Goal: Navigation & Orientation: Find specific page/section

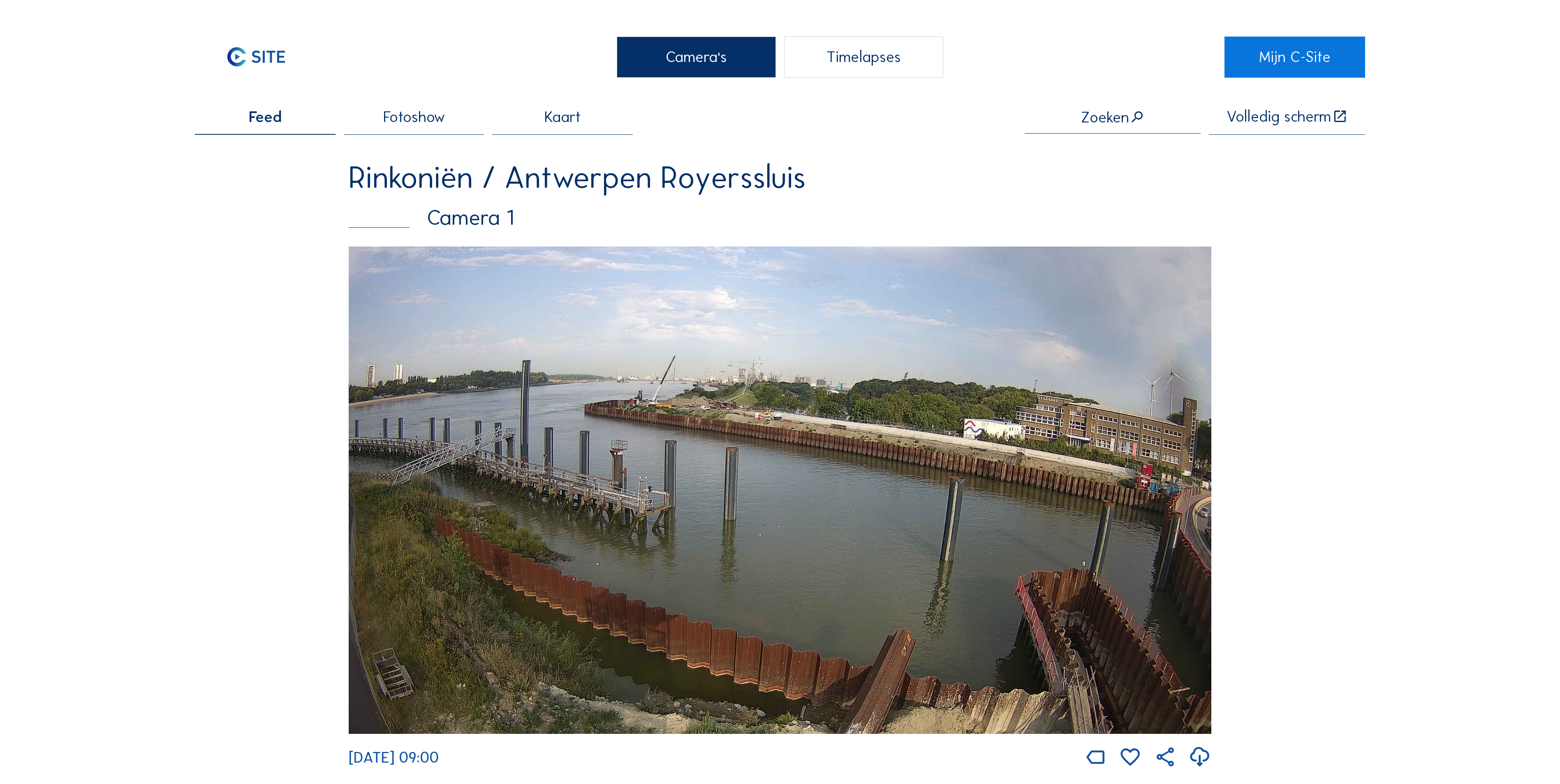
scroll to position [2137, 0]
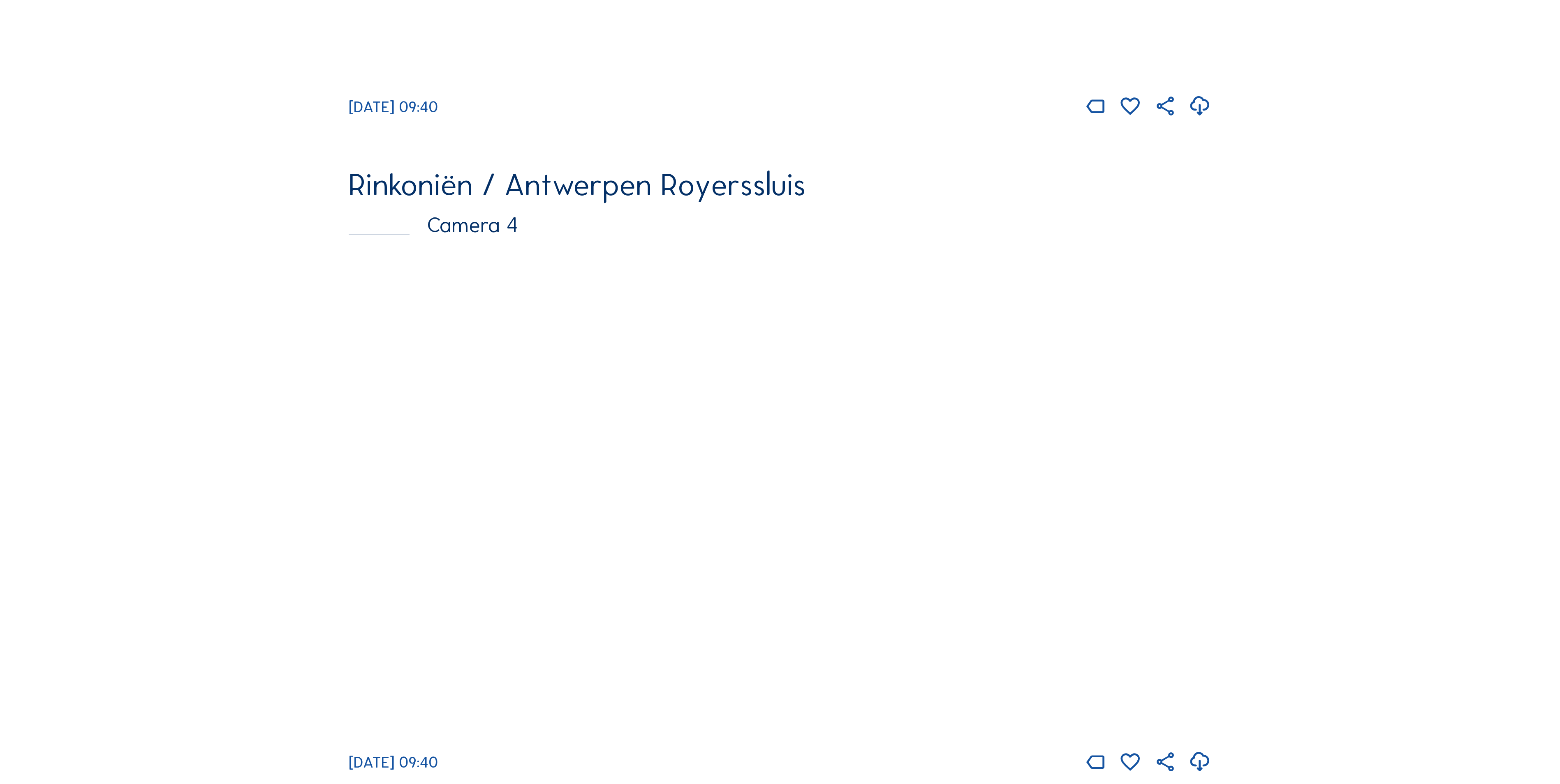
scroll to position [1890, 0]
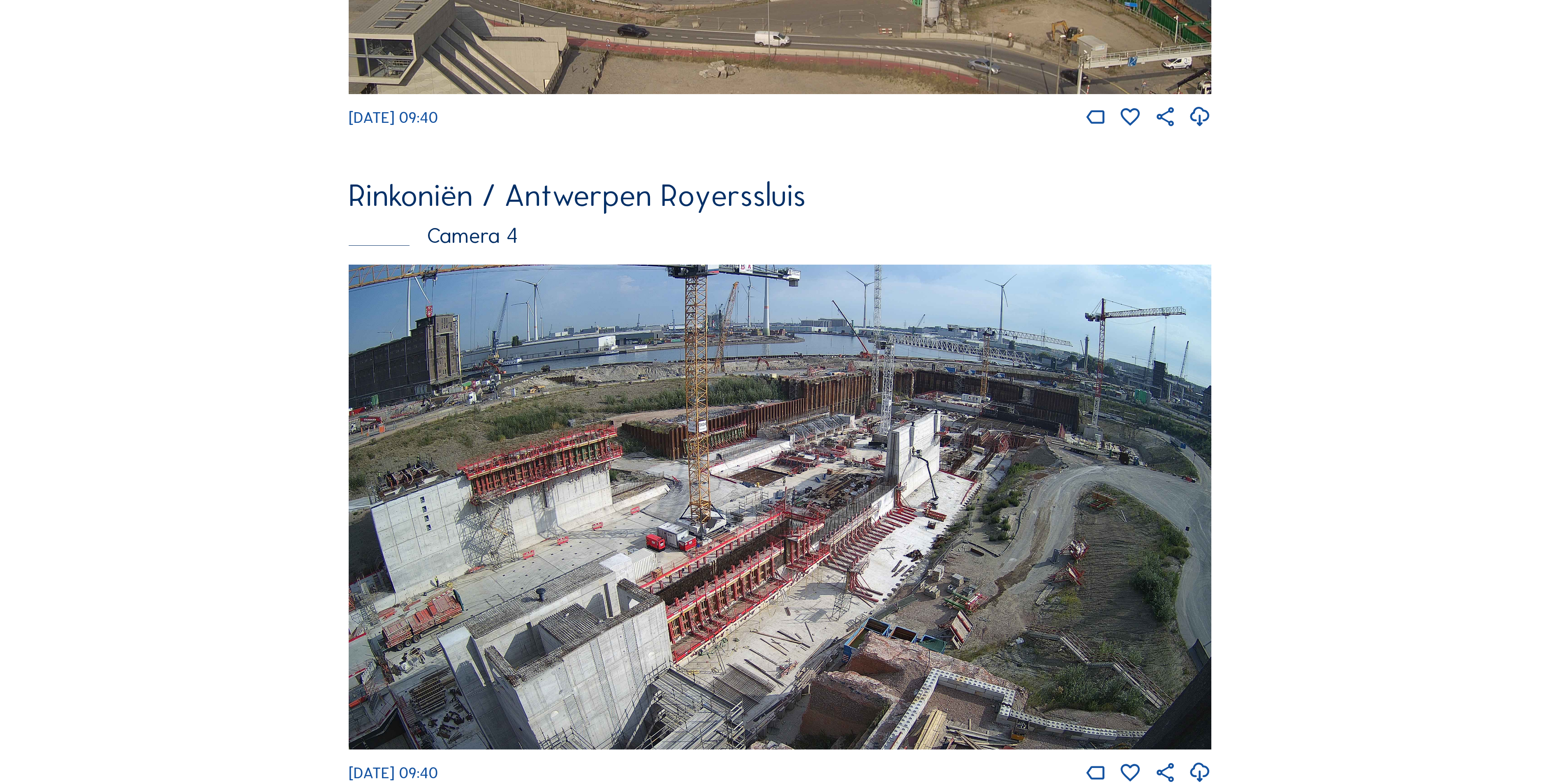
scroll to position [1972, 0]
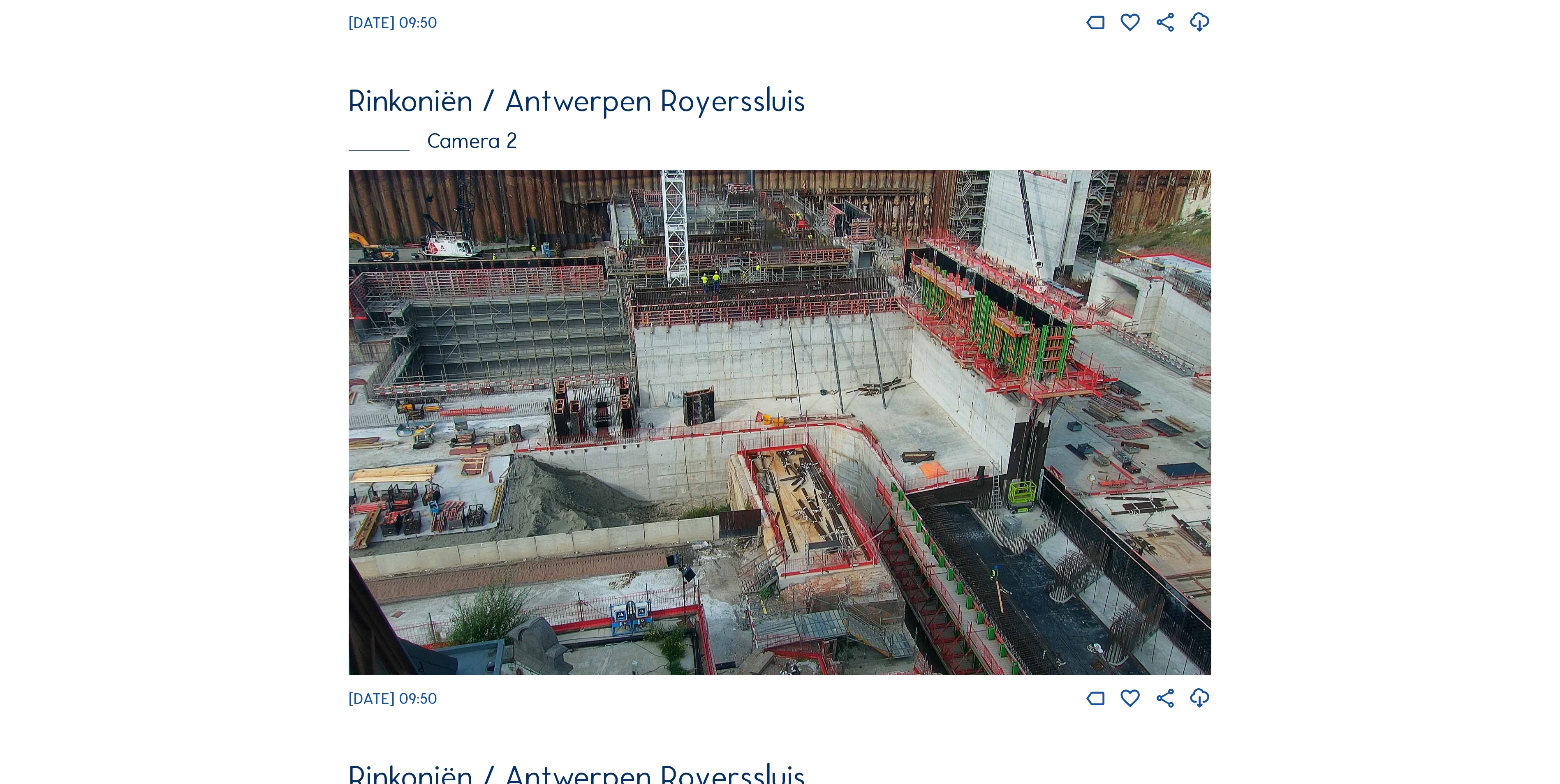
scroll to position [657, 0]
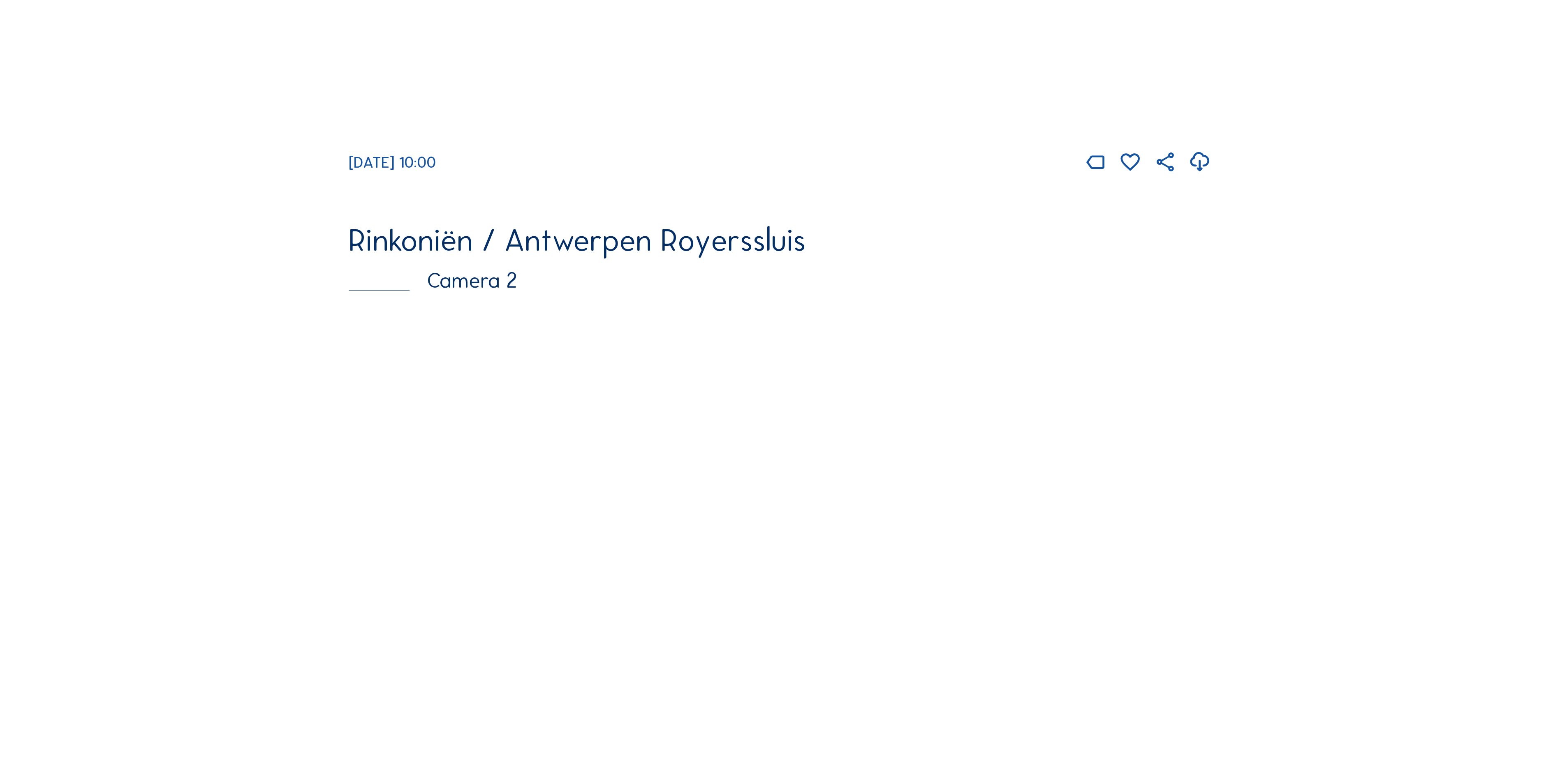
scroll to position [739, 0]
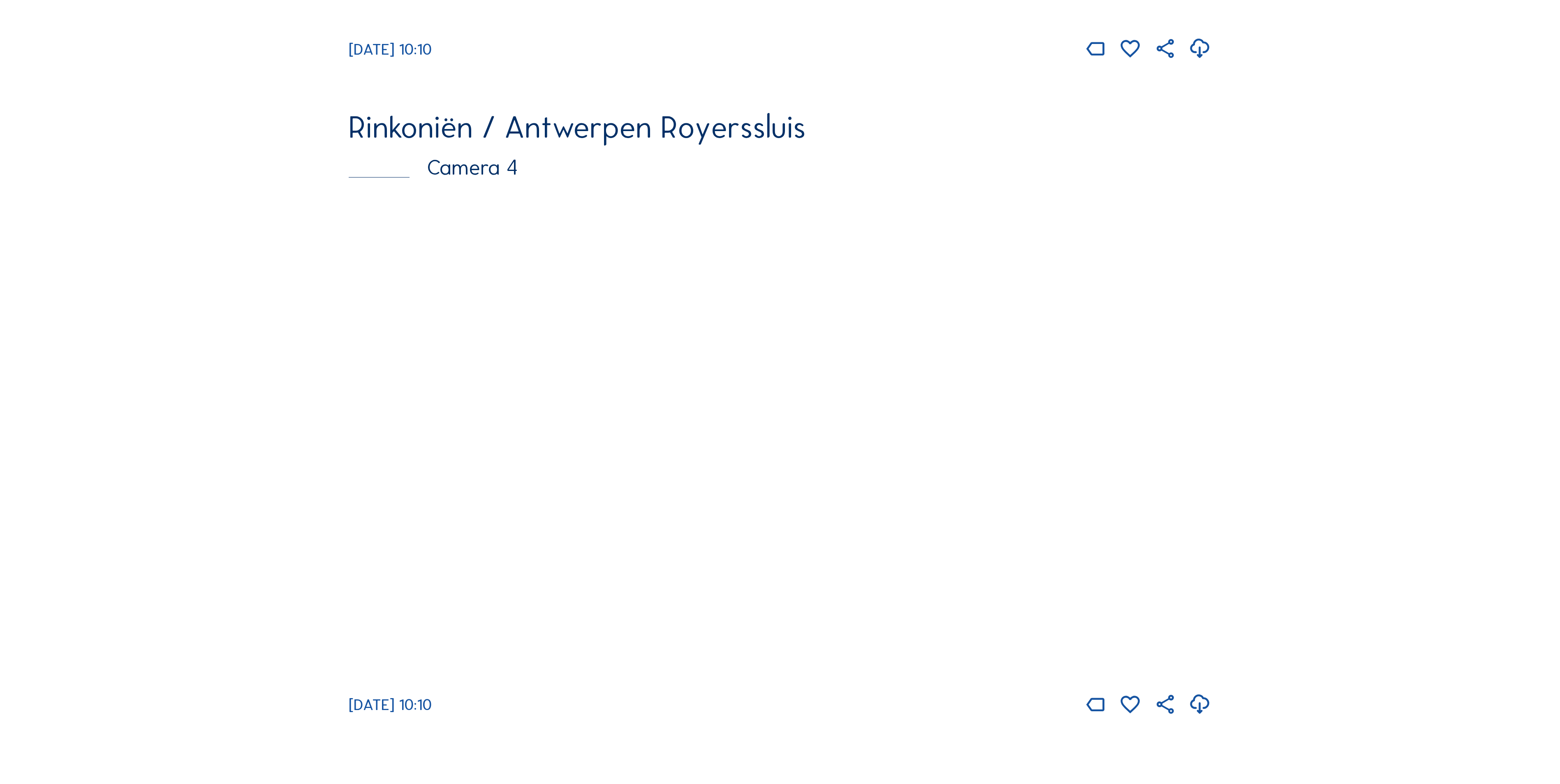
scroll to position [2055, 0]
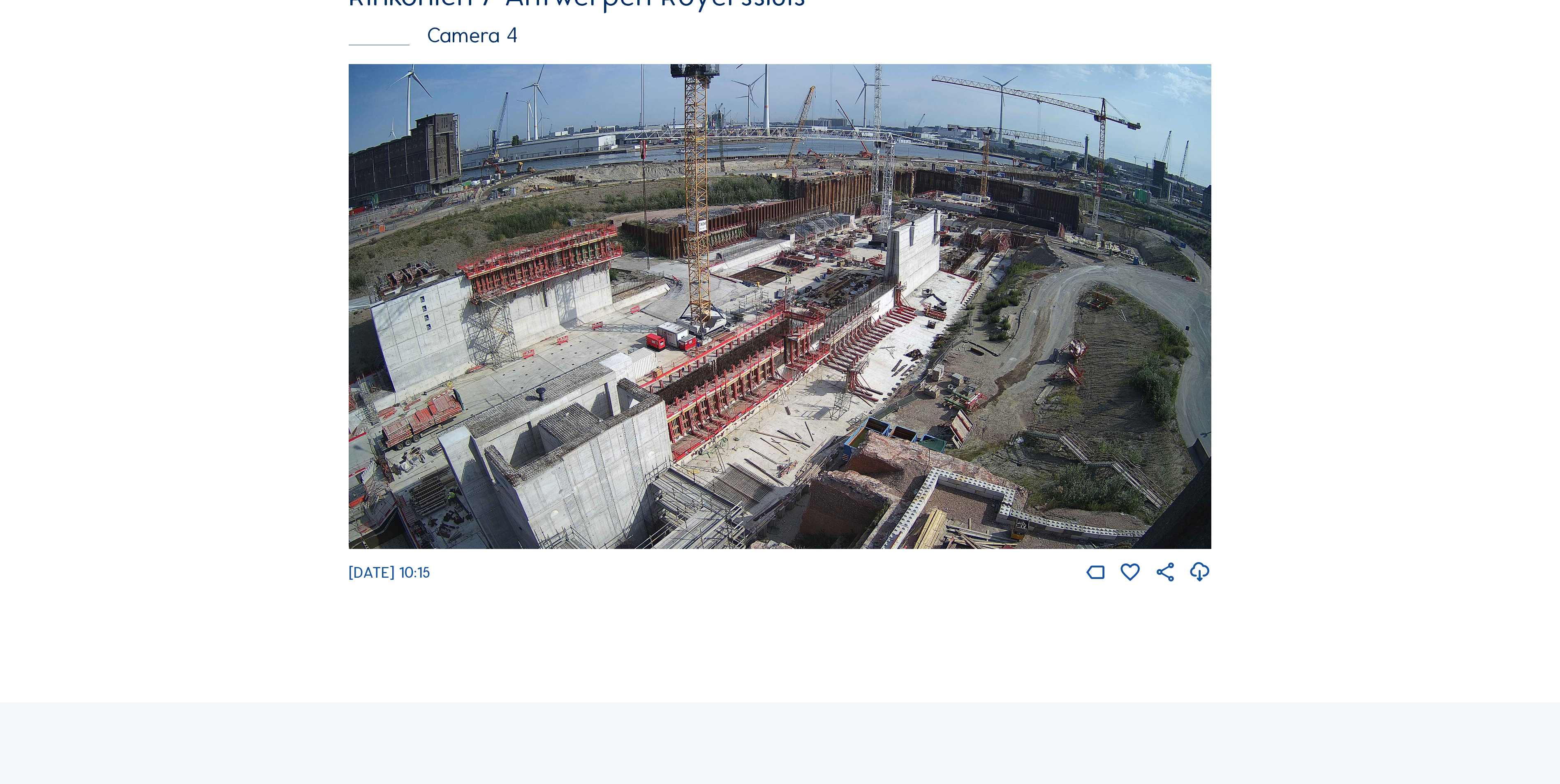
scroll to position [2137, 0]
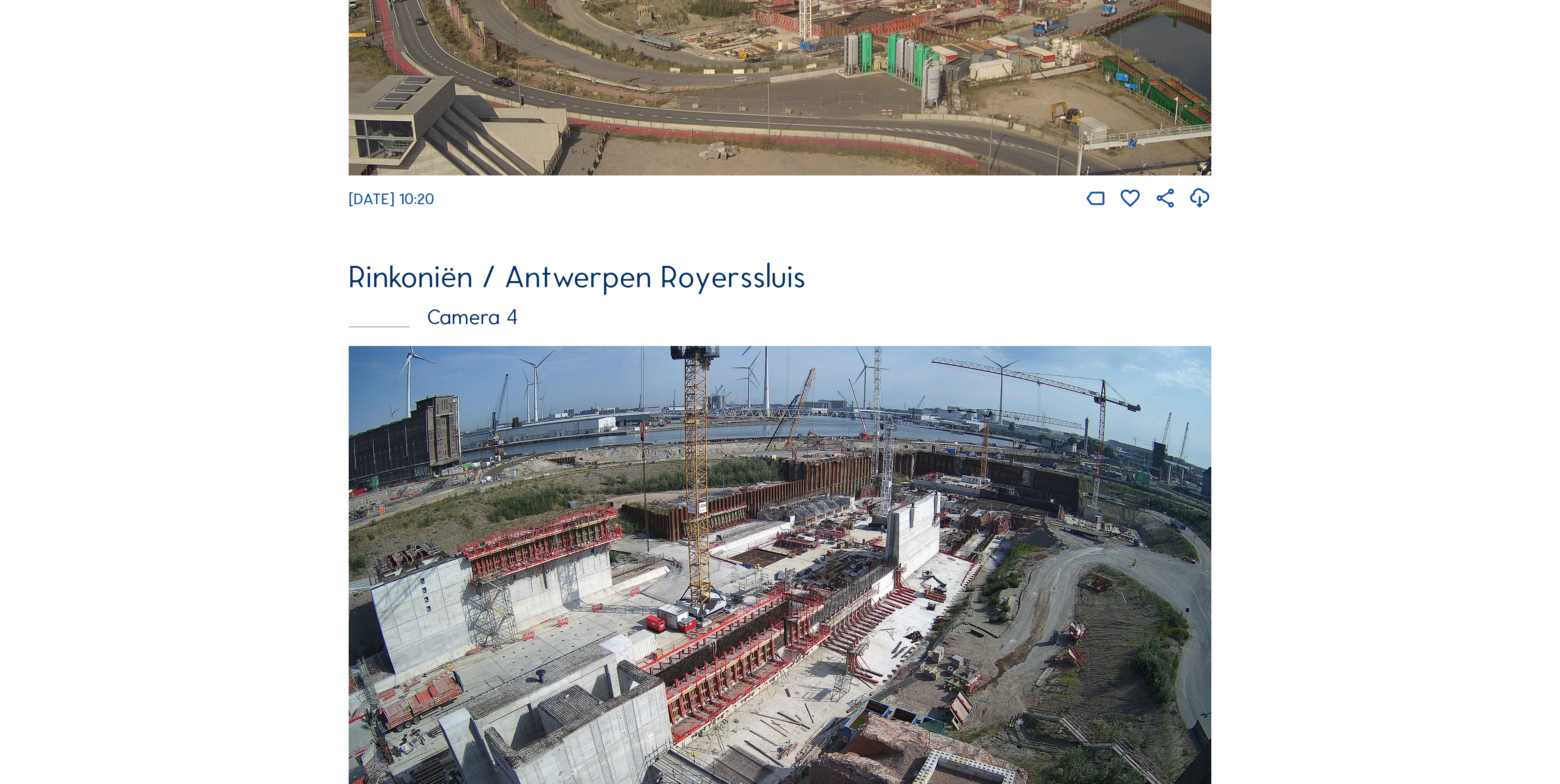
scroll to position [1972, 0]
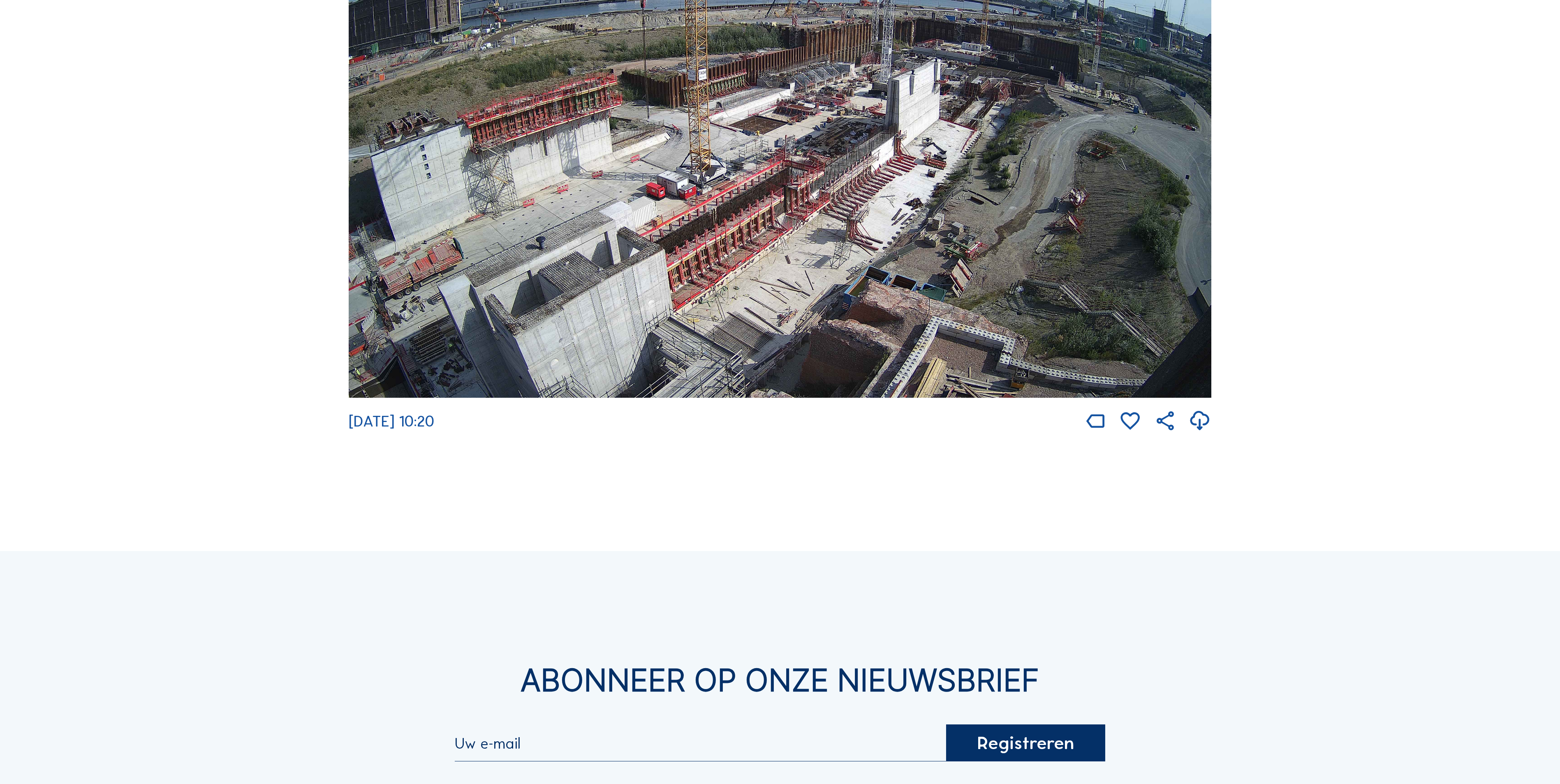
scroll to position [2323, 0]
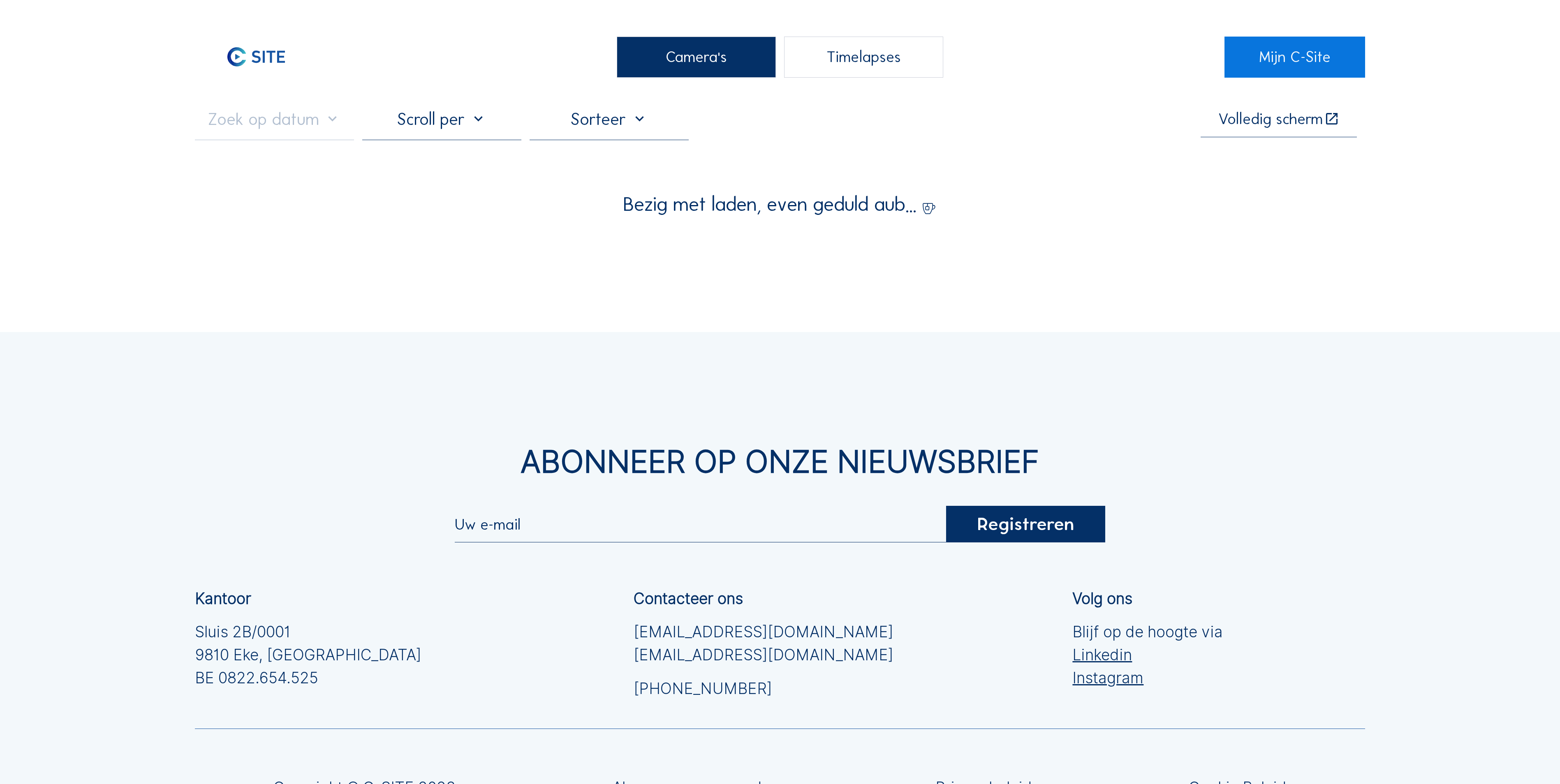
click at [706, 54] on div "Camera's" at bounding box center [696, 57] width 159 height 41
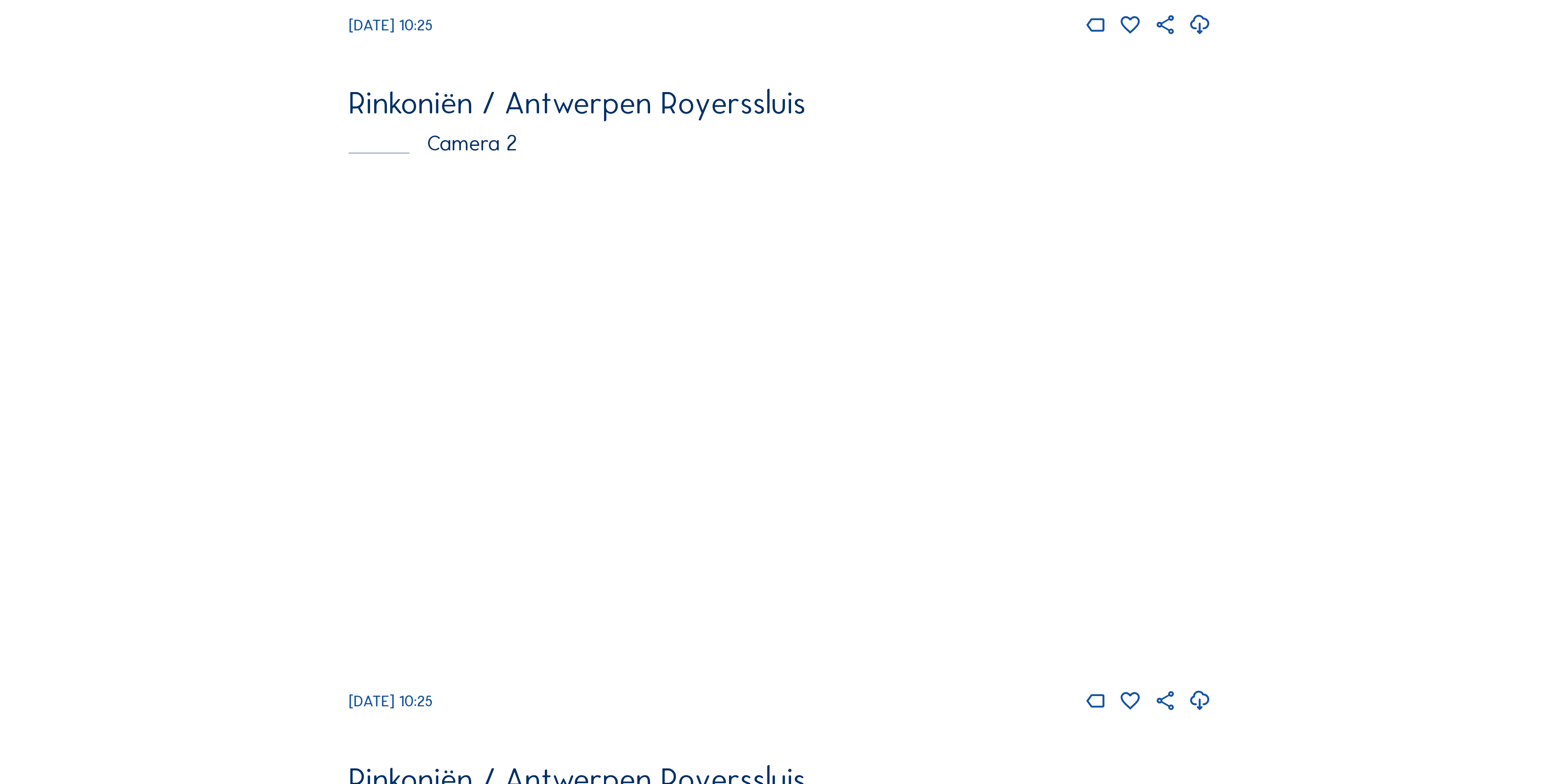
scroll to position [822, 0]
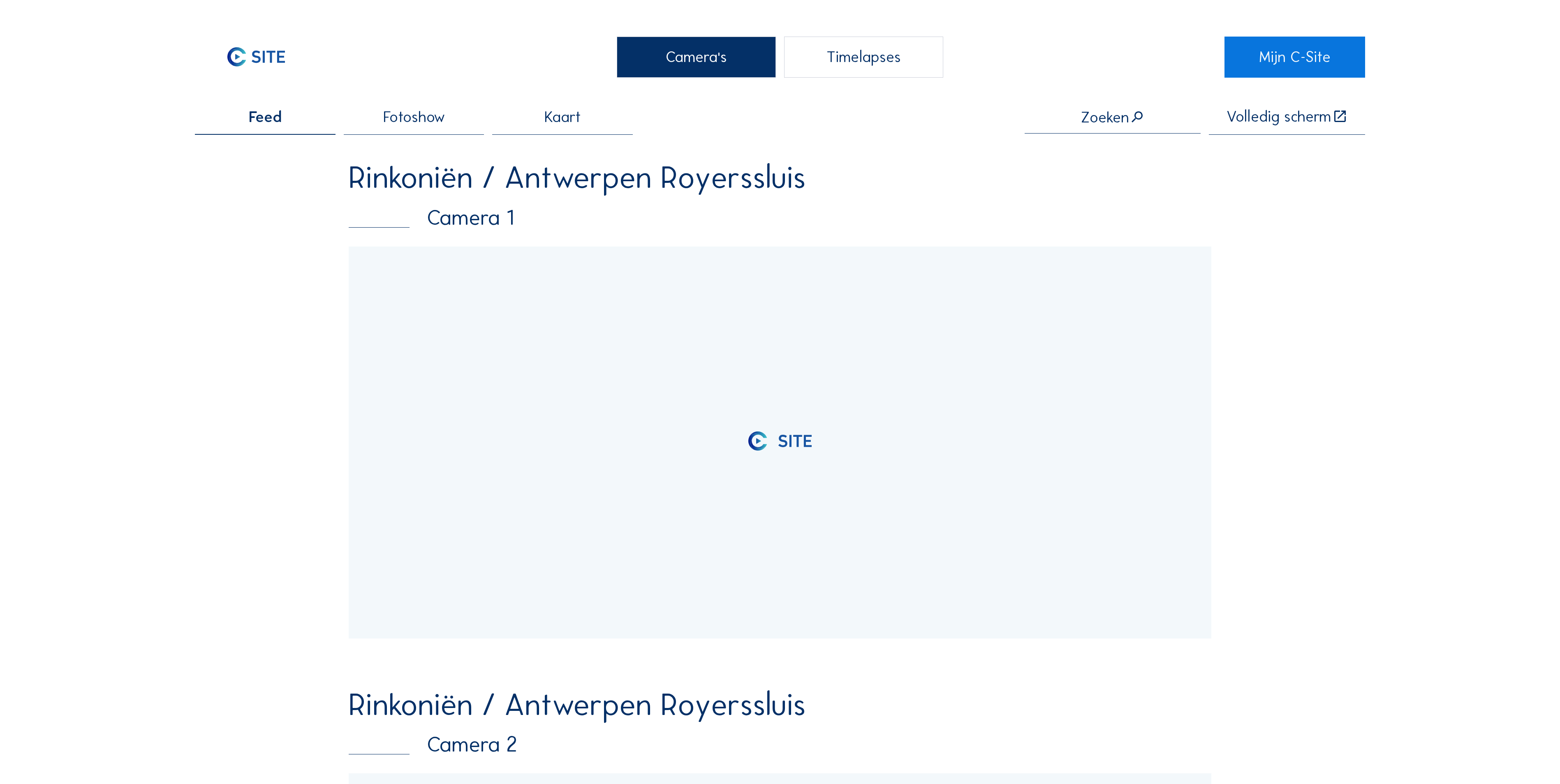
drag, startPoint x: 734, startPoint y: 82, endPoint x: 725, endPoint y: 65, distance: 19.2
click at [725, 65] on div "Camera's" at bounding box center [696, 57] width 159 height 41
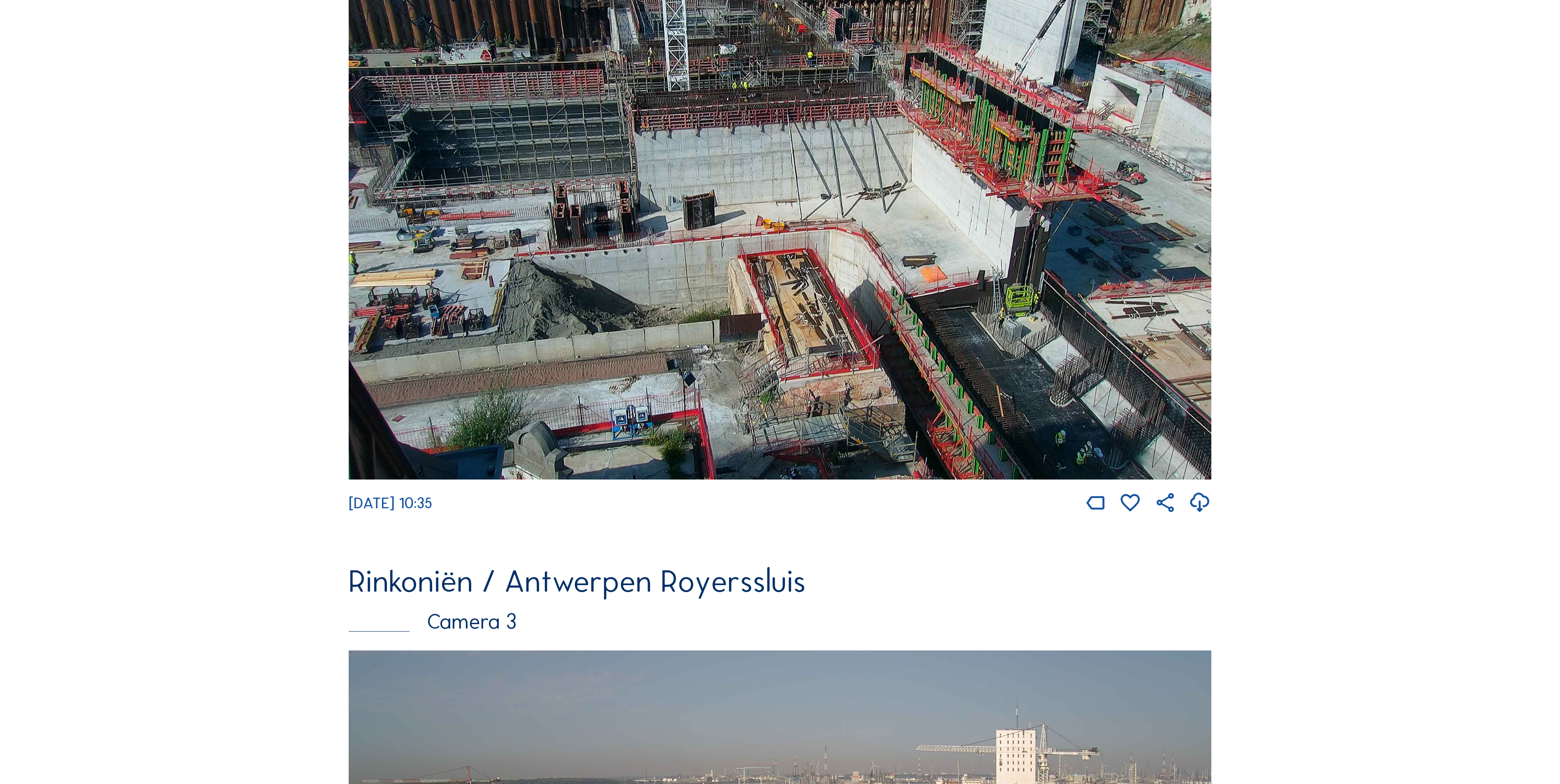
scroll to position [904, 0]
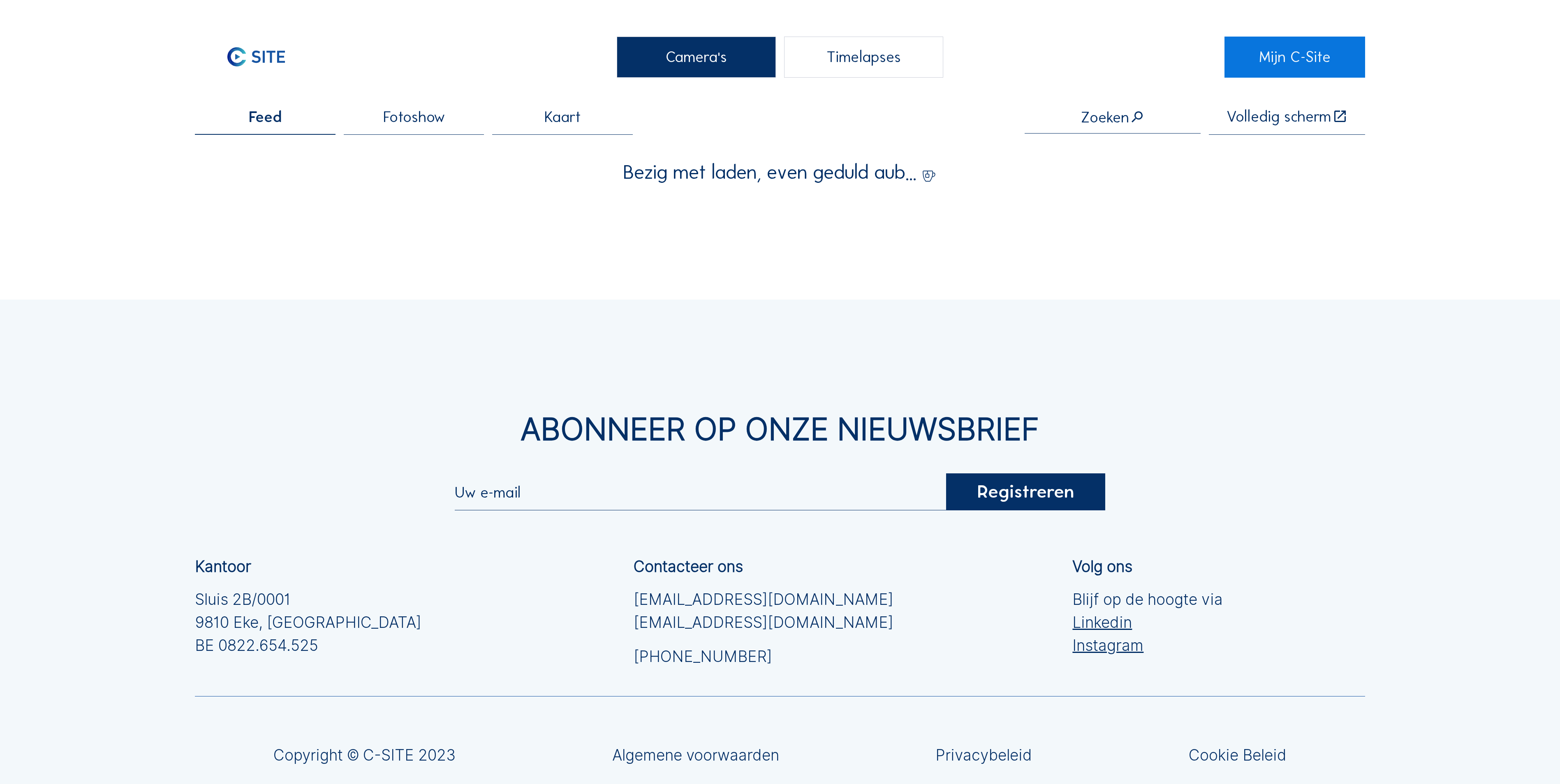
click at [645, 73] on div "Camera's" at bounding box center [696, 57] width 159 height 41
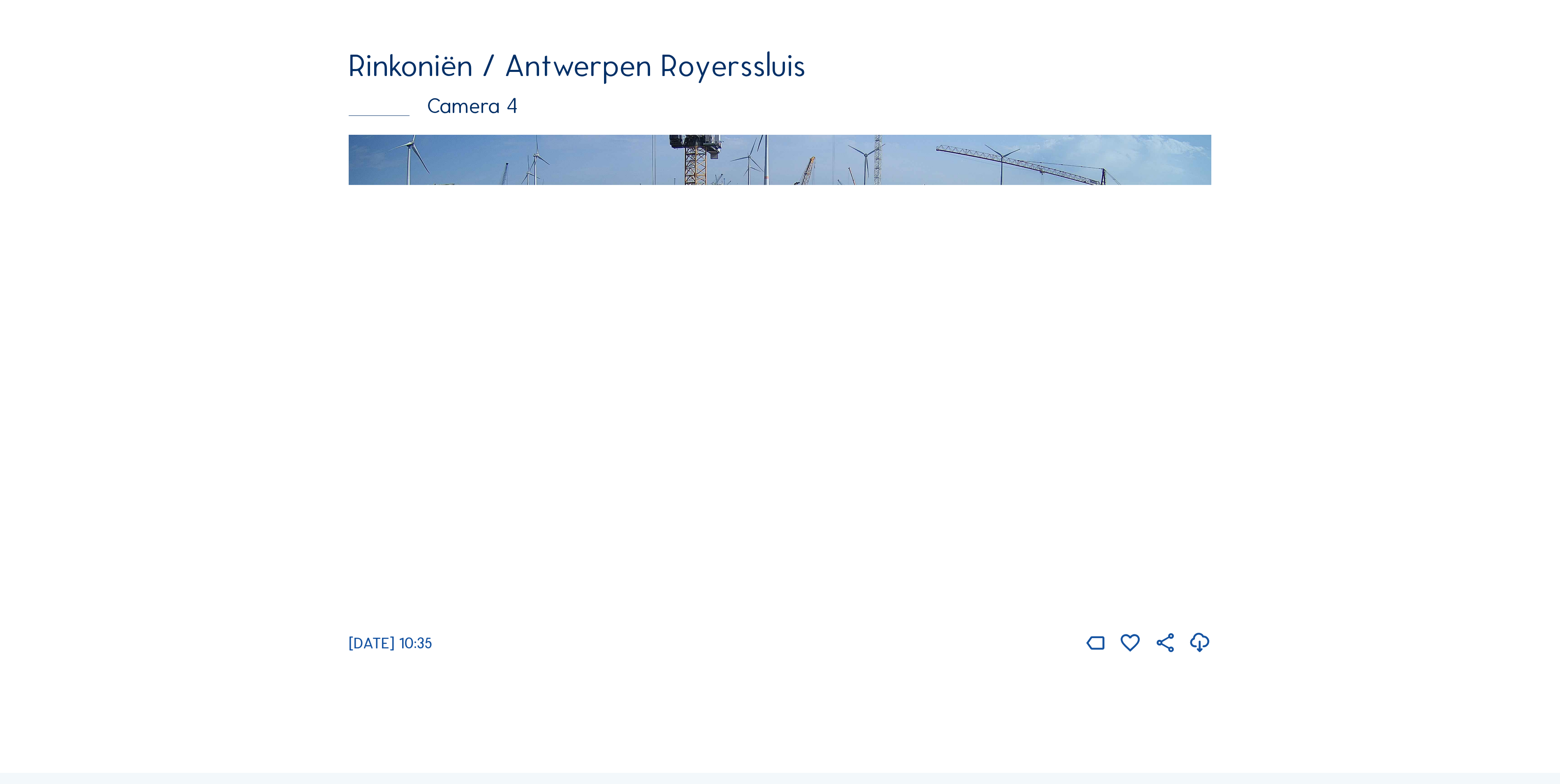
scroll to position [2219, 0]
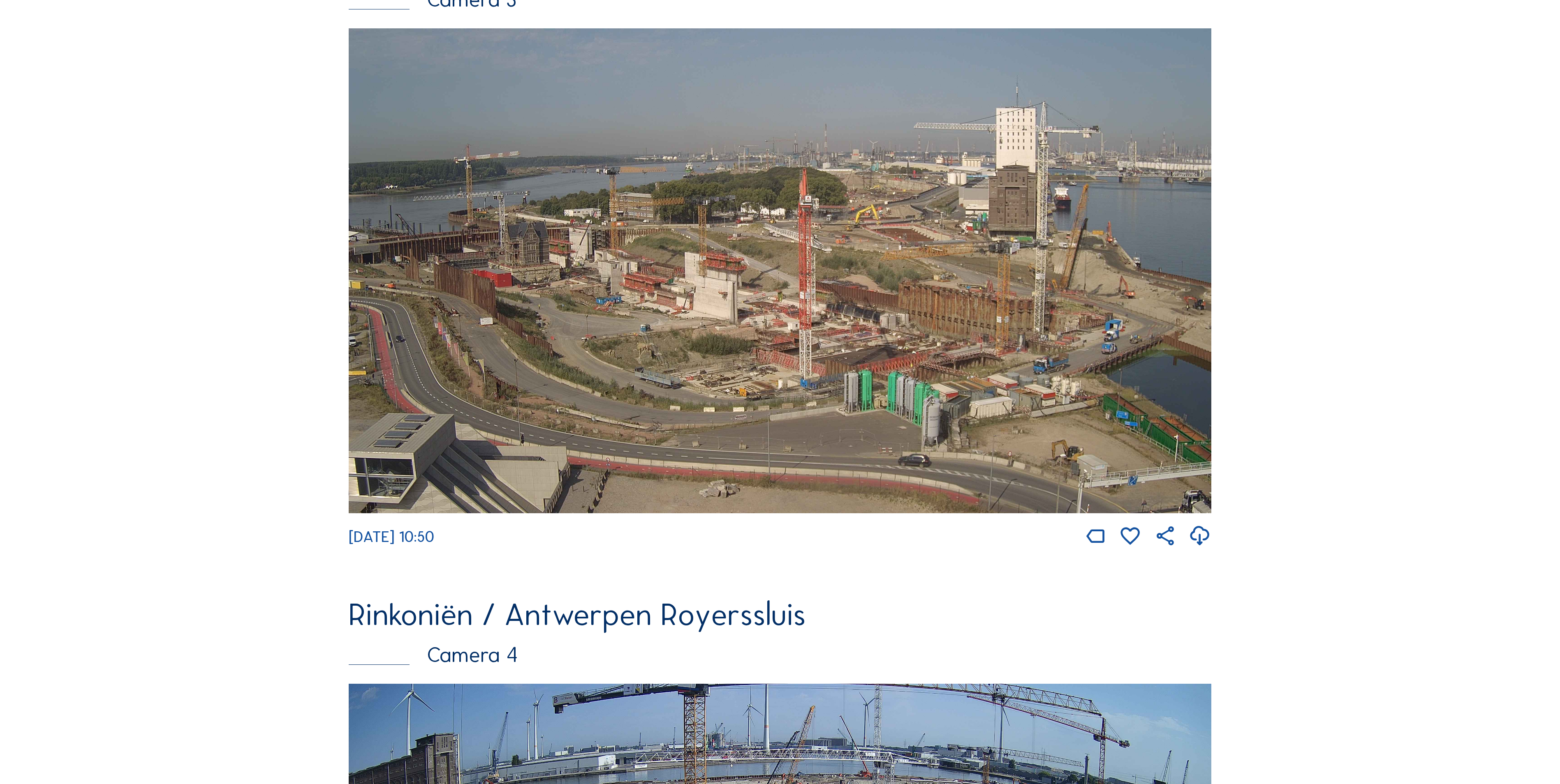
scroll to position [1480, 0]
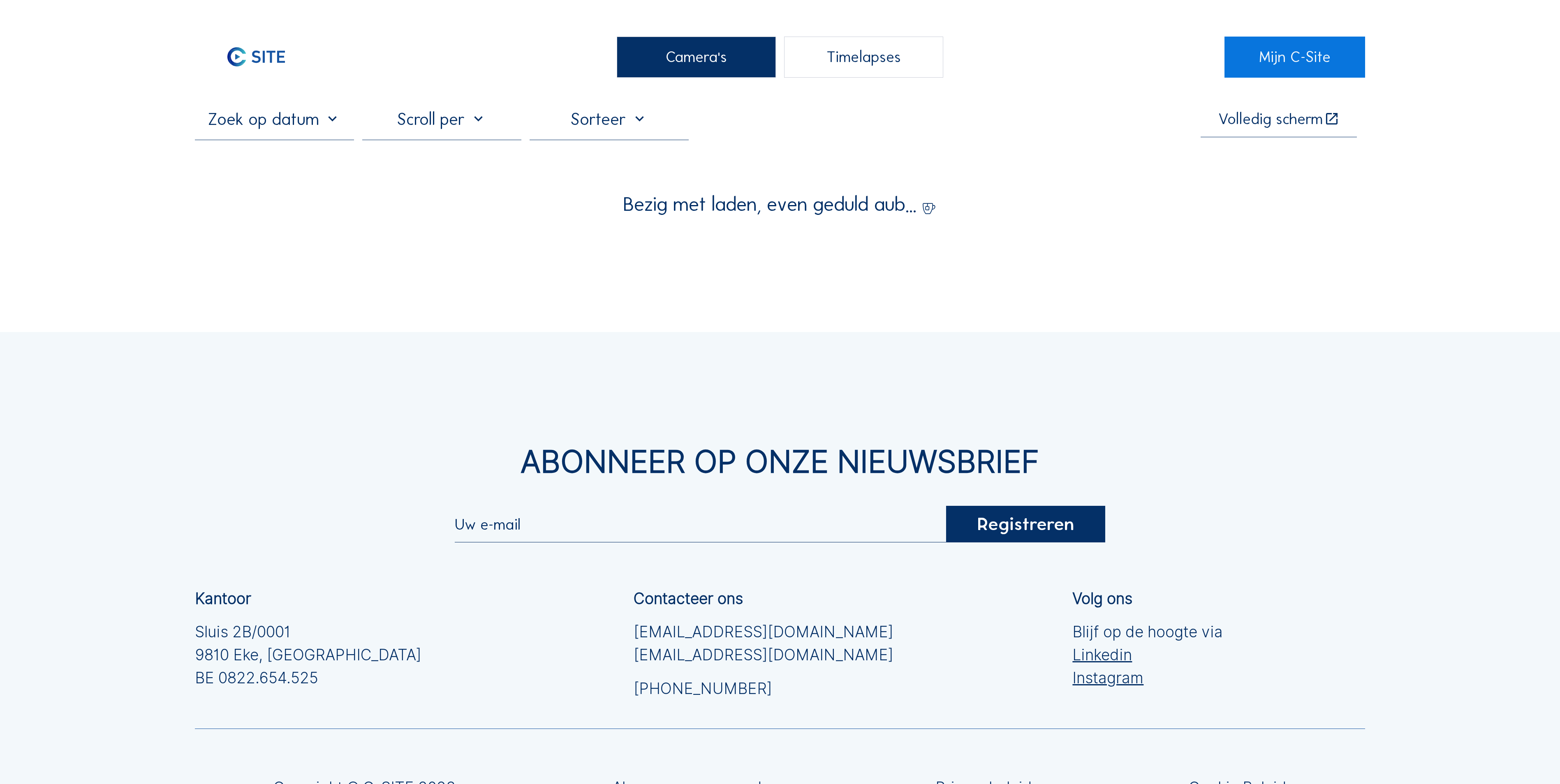
click at [662, 59] on div "Camera's" at bounding box center [696, 57] width 159 height 41
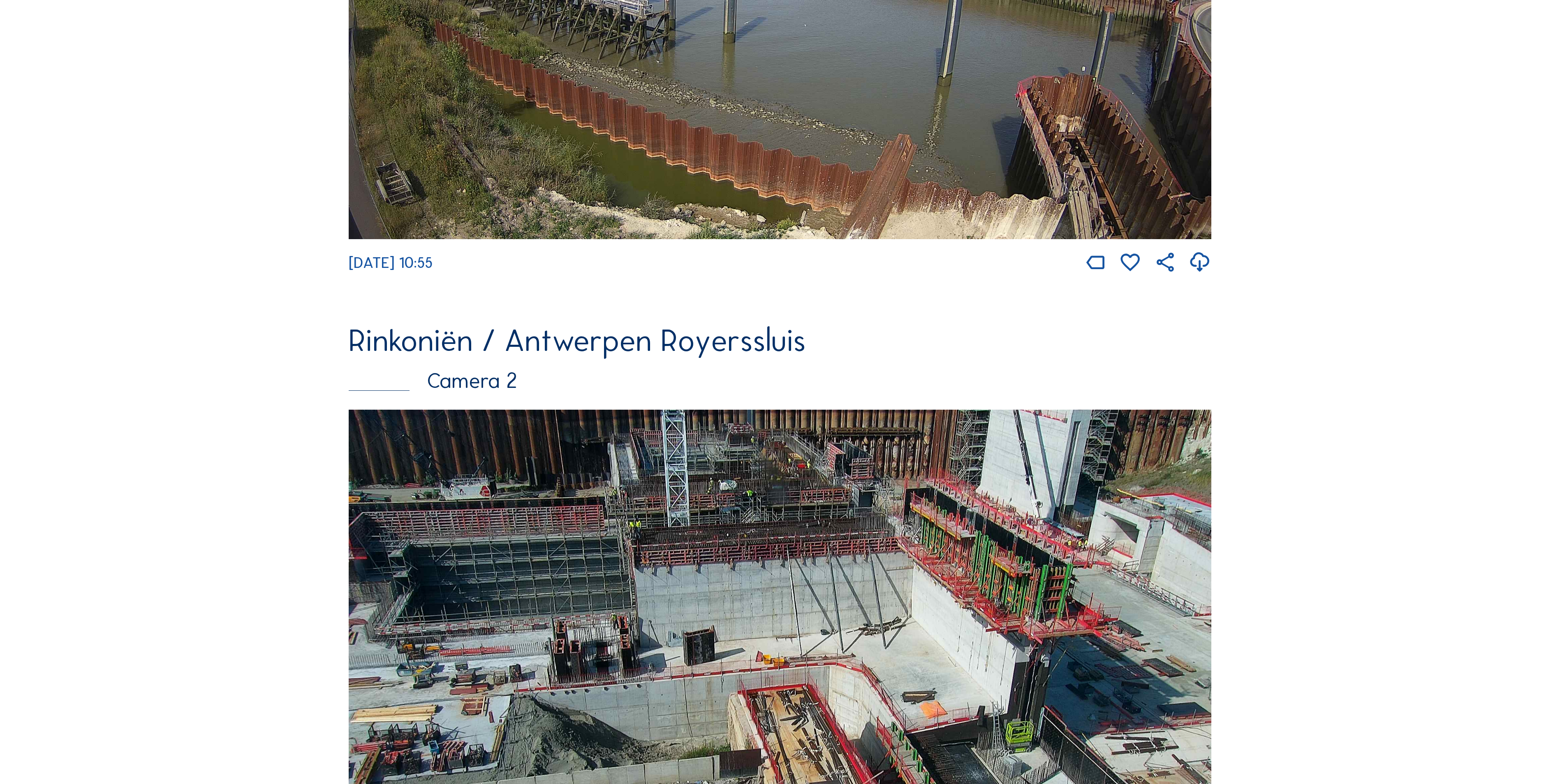
scroll to position [493, 0]
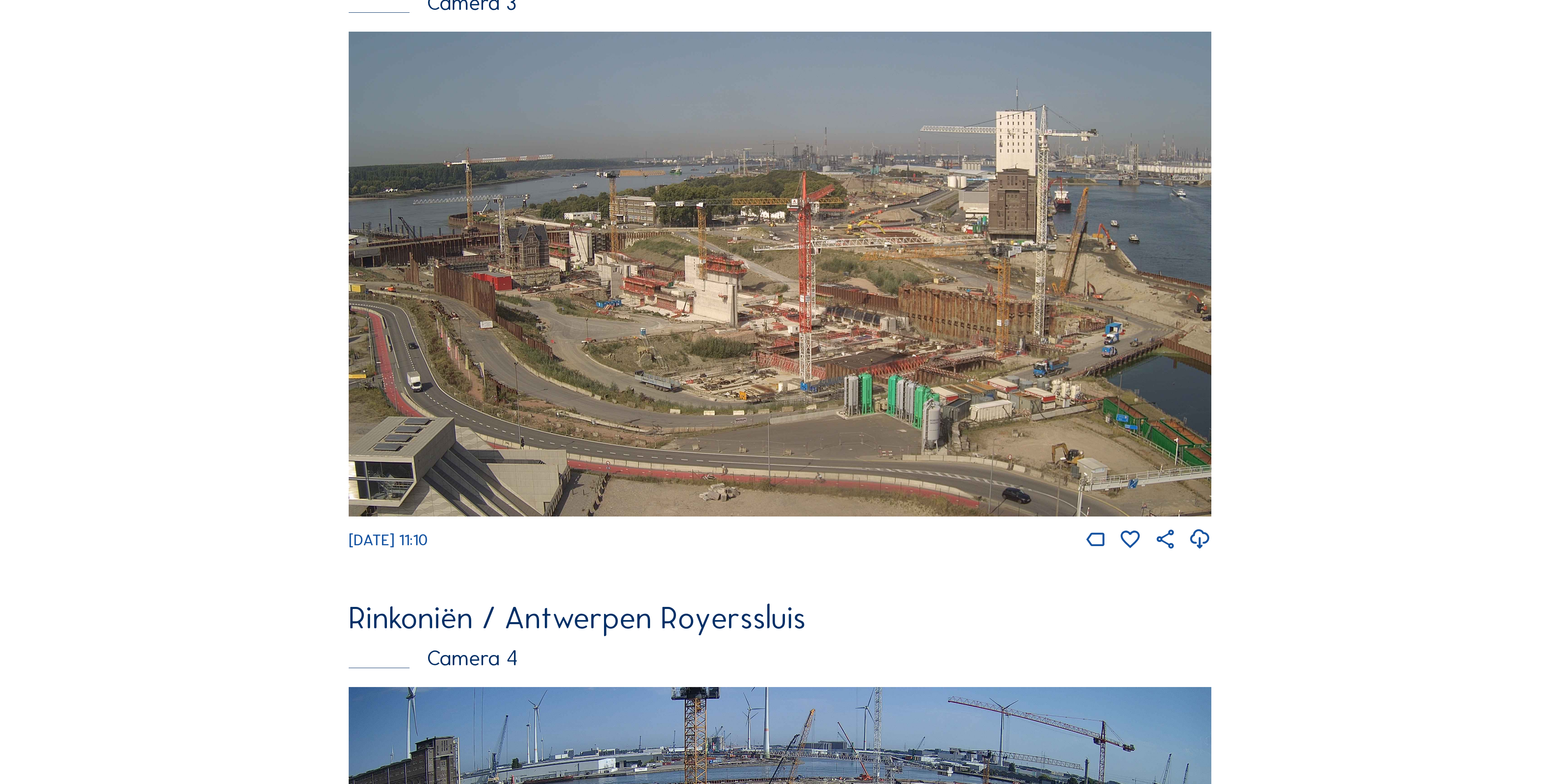
scroll to position [1480, 0]
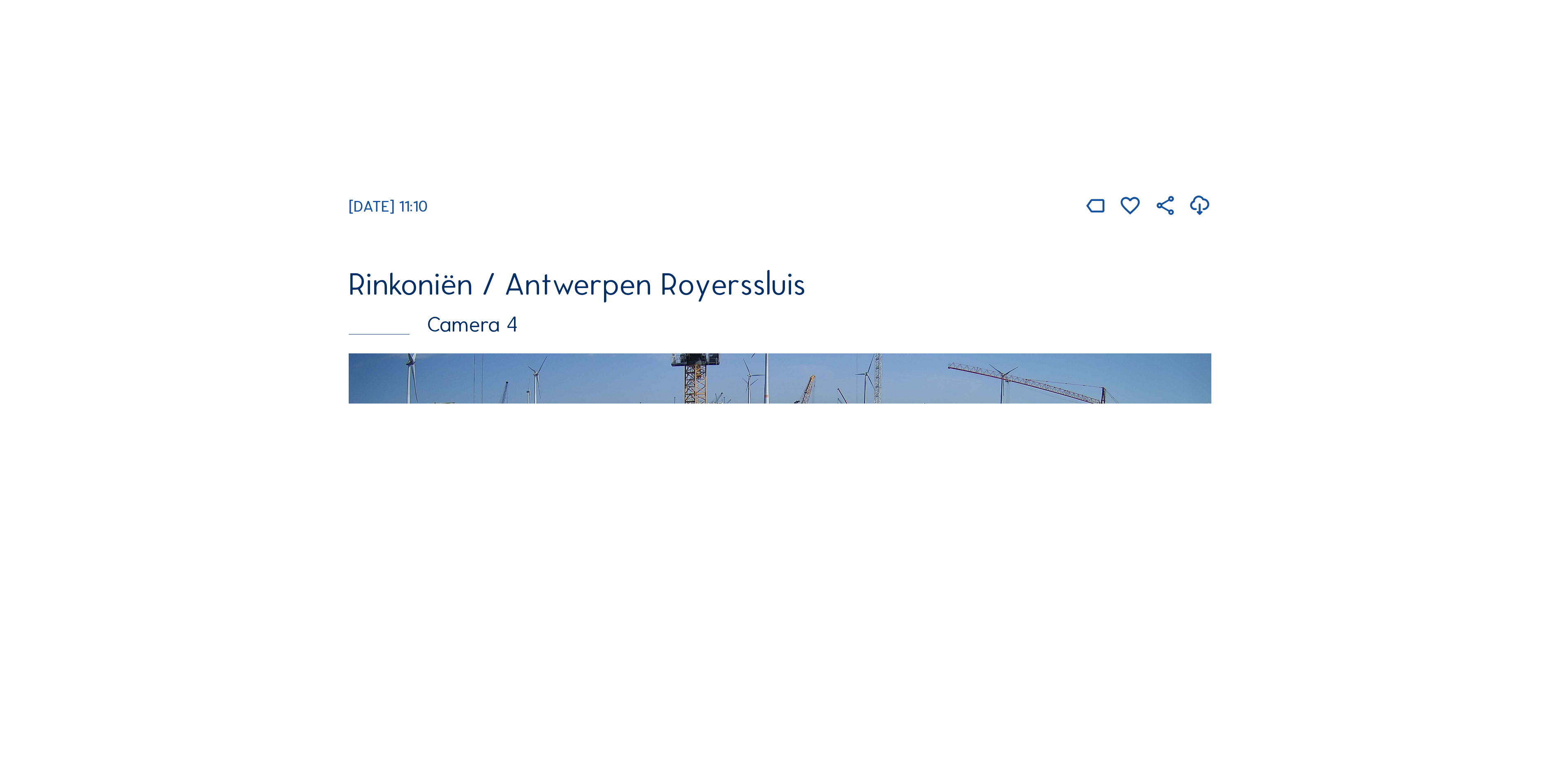
scroll to position [1890, 0]
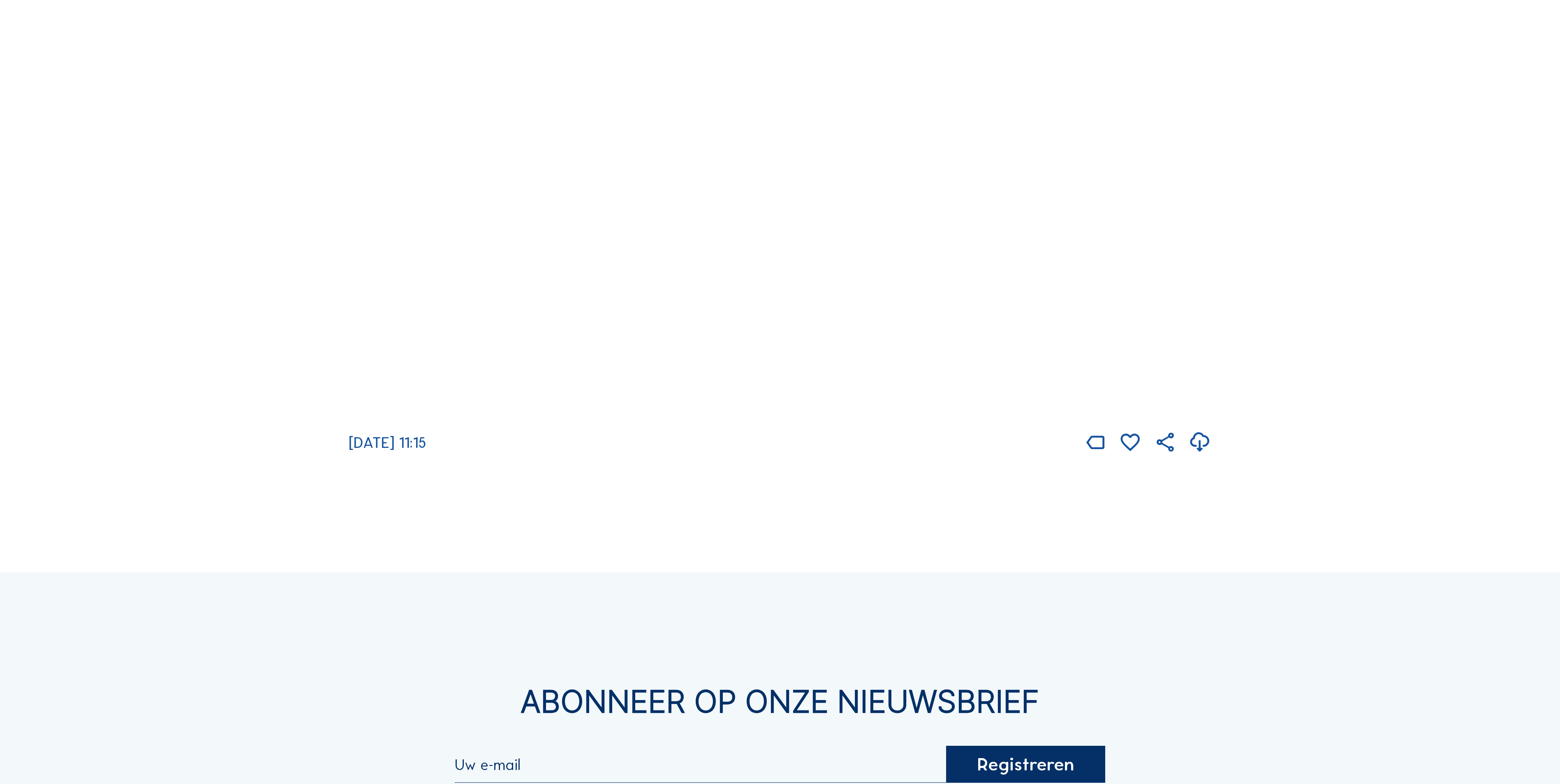
scroll to position [2301, 0]
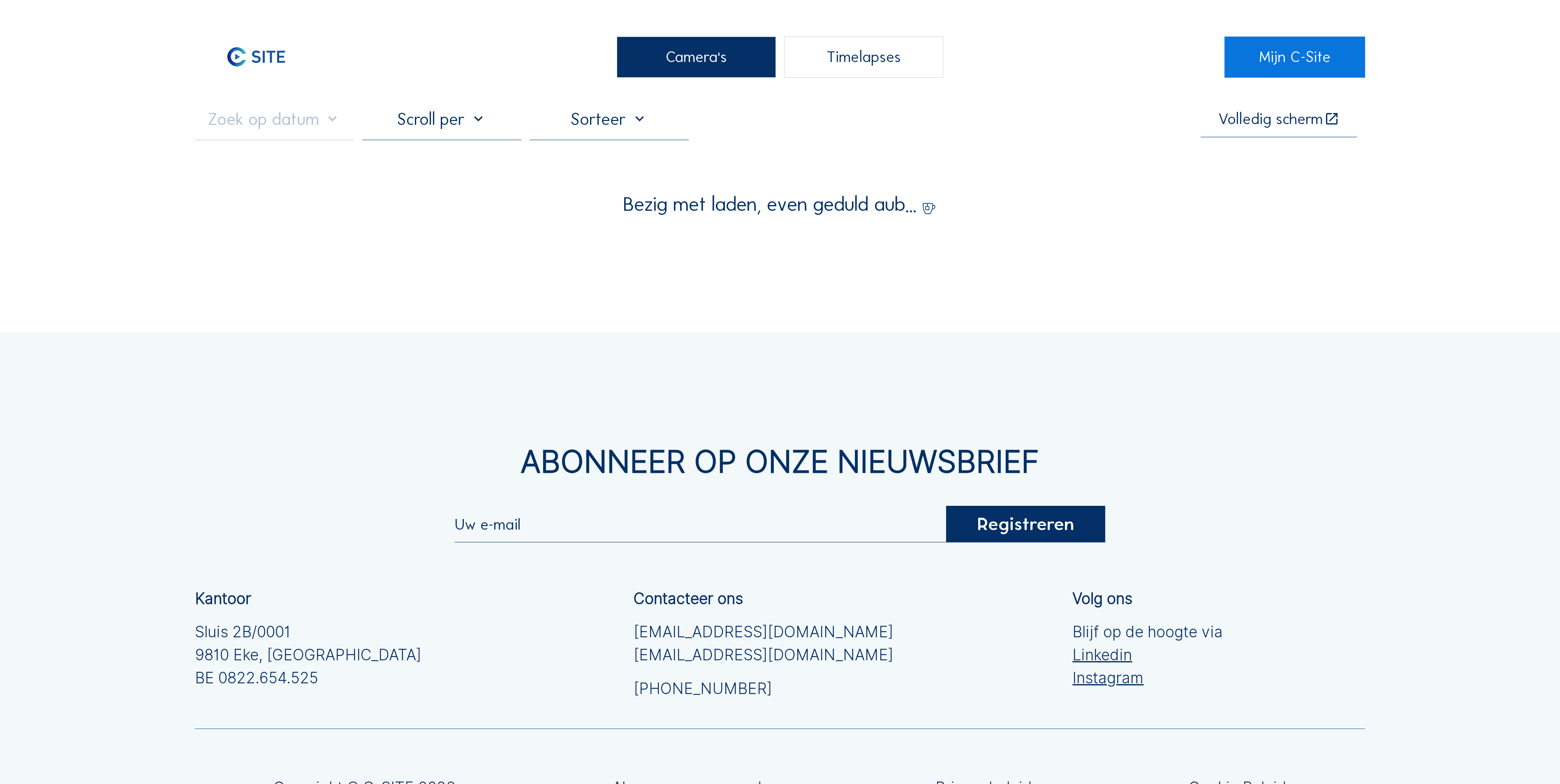
click at [684, 54] on div "Camera's" at bounding box center [696, 57] width 159 height 41
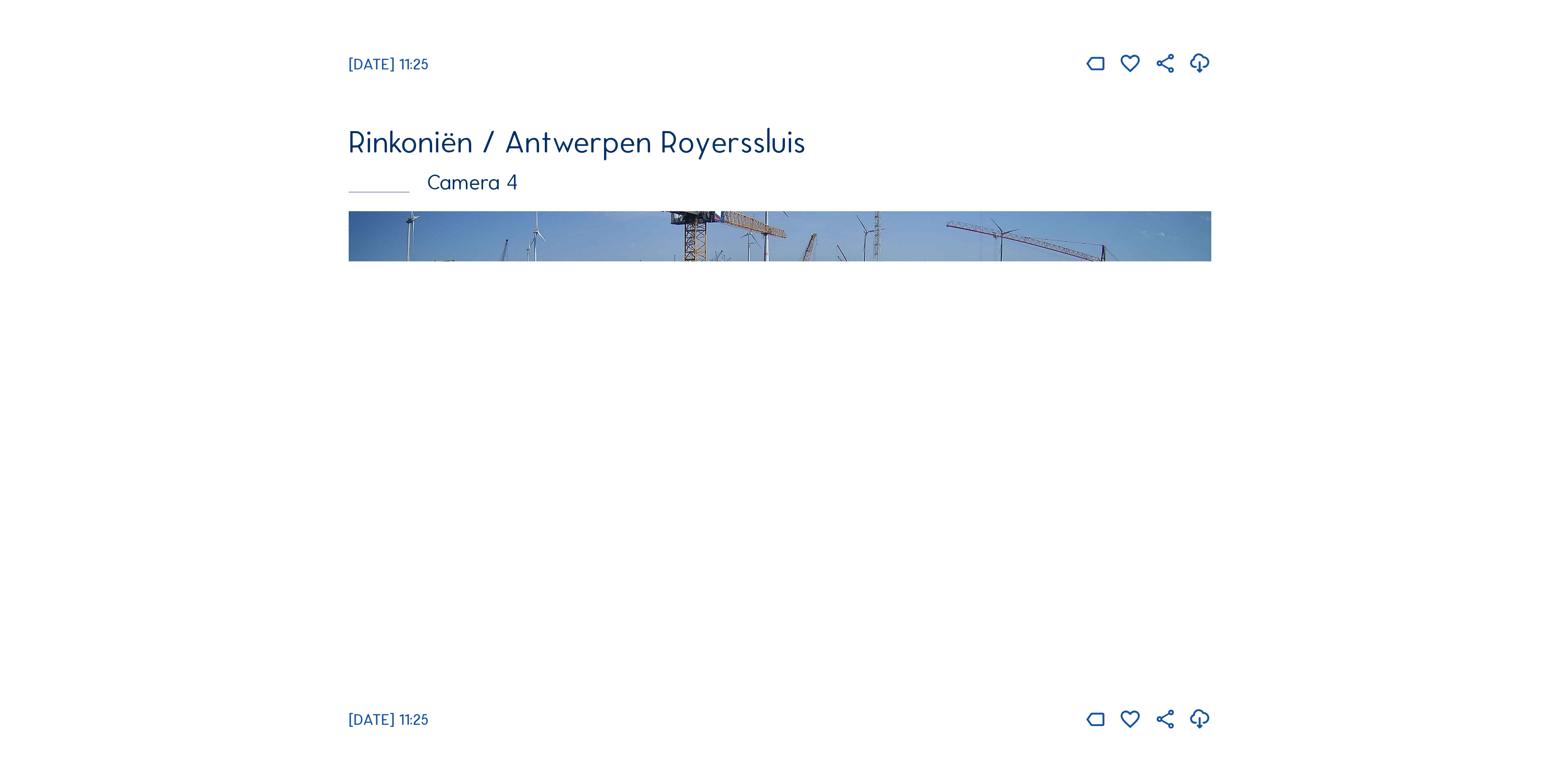
scroll to position [2055, 0]
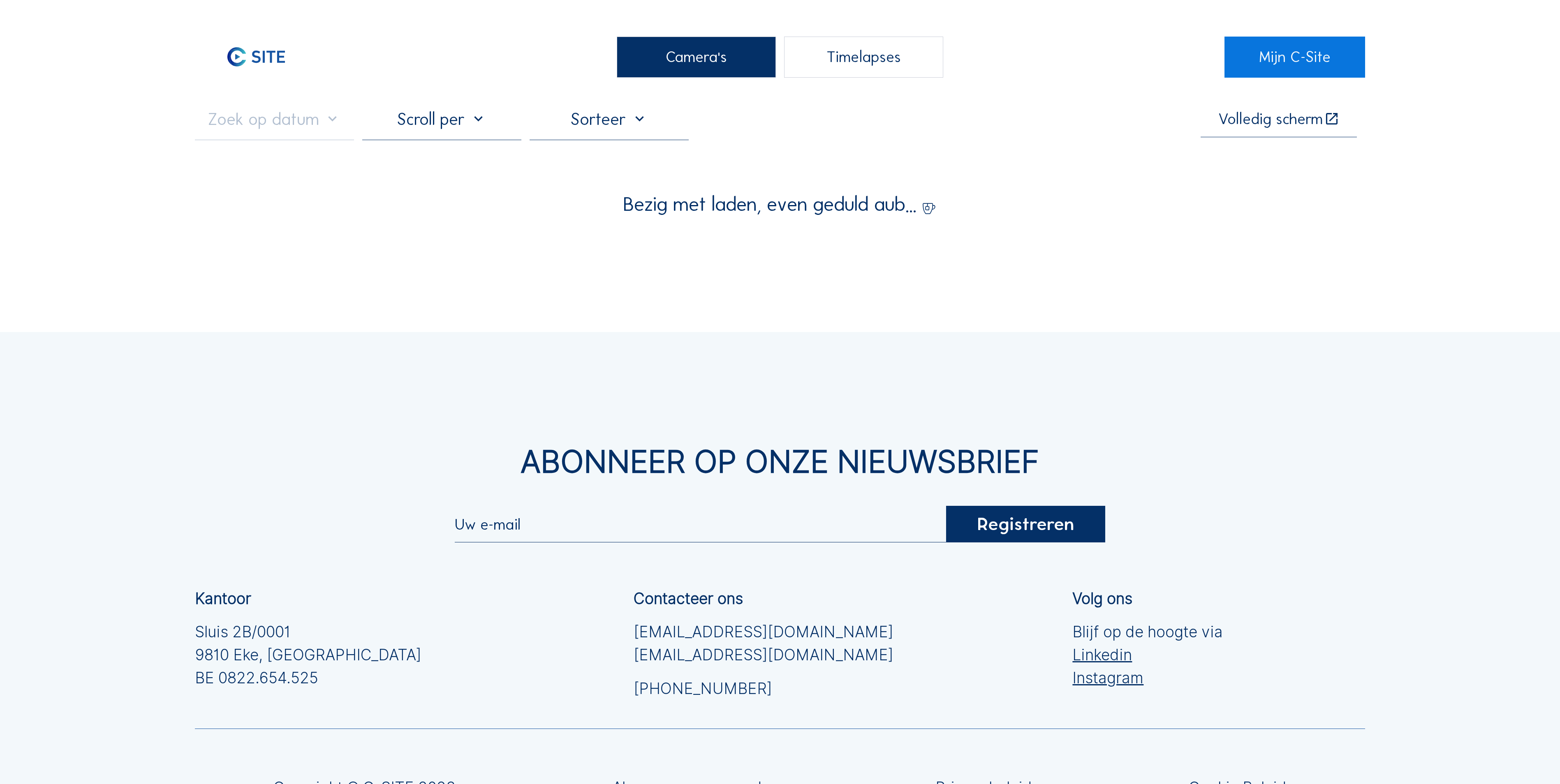
drag, startPoint x: 728, startPoint y: 55, endPoint x: 723, endPoint y: 55, distance: 5.0
click at [726, 55] on div "Camera's" at bounding box center [696, 57] width 159 height 41
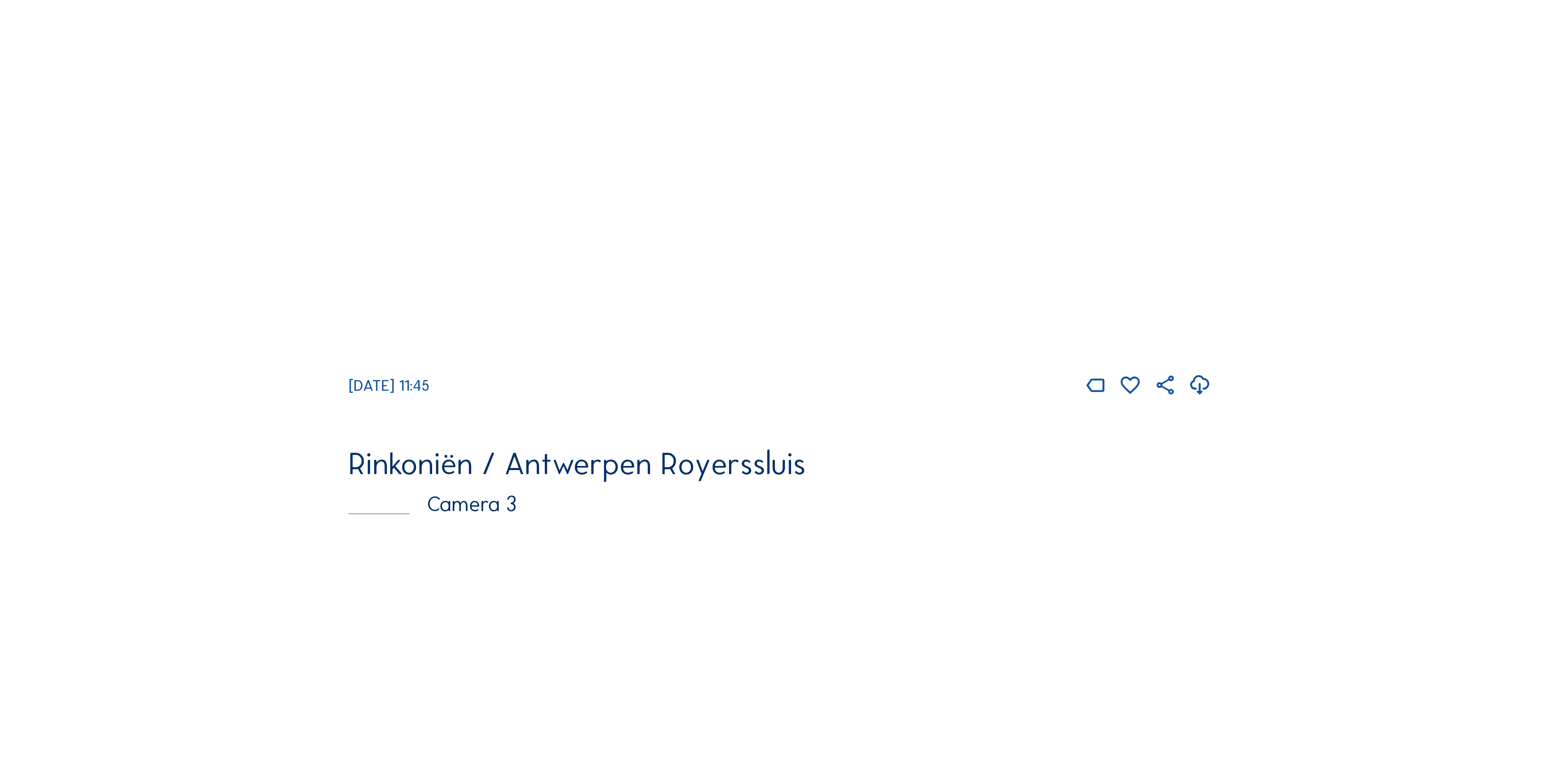
scroll to position [904, 0]
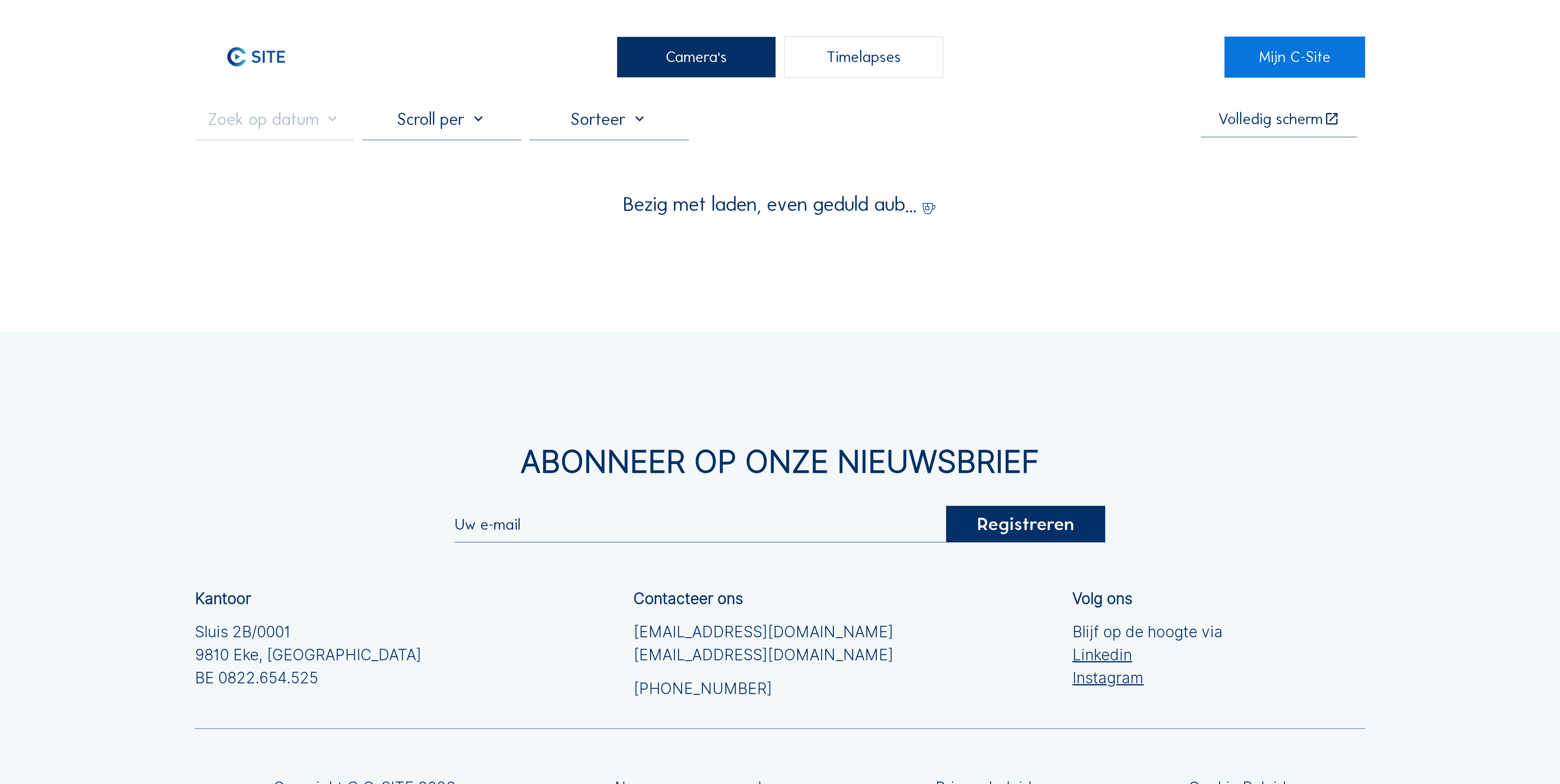
click at [729, 55] on div "Camera's" at bounding box center [696, 57] width 159 height 41
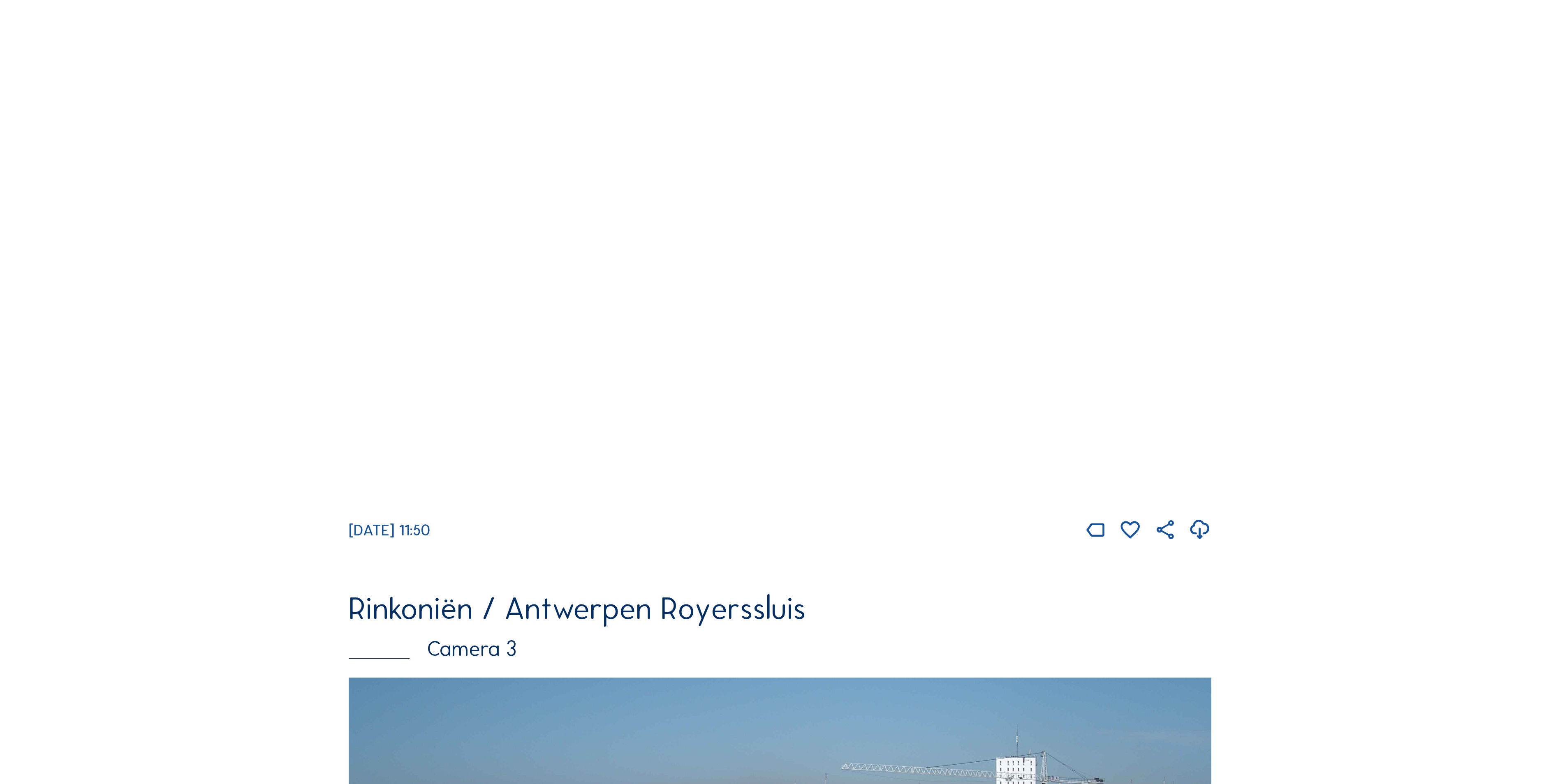
scroll to position [904, 0]
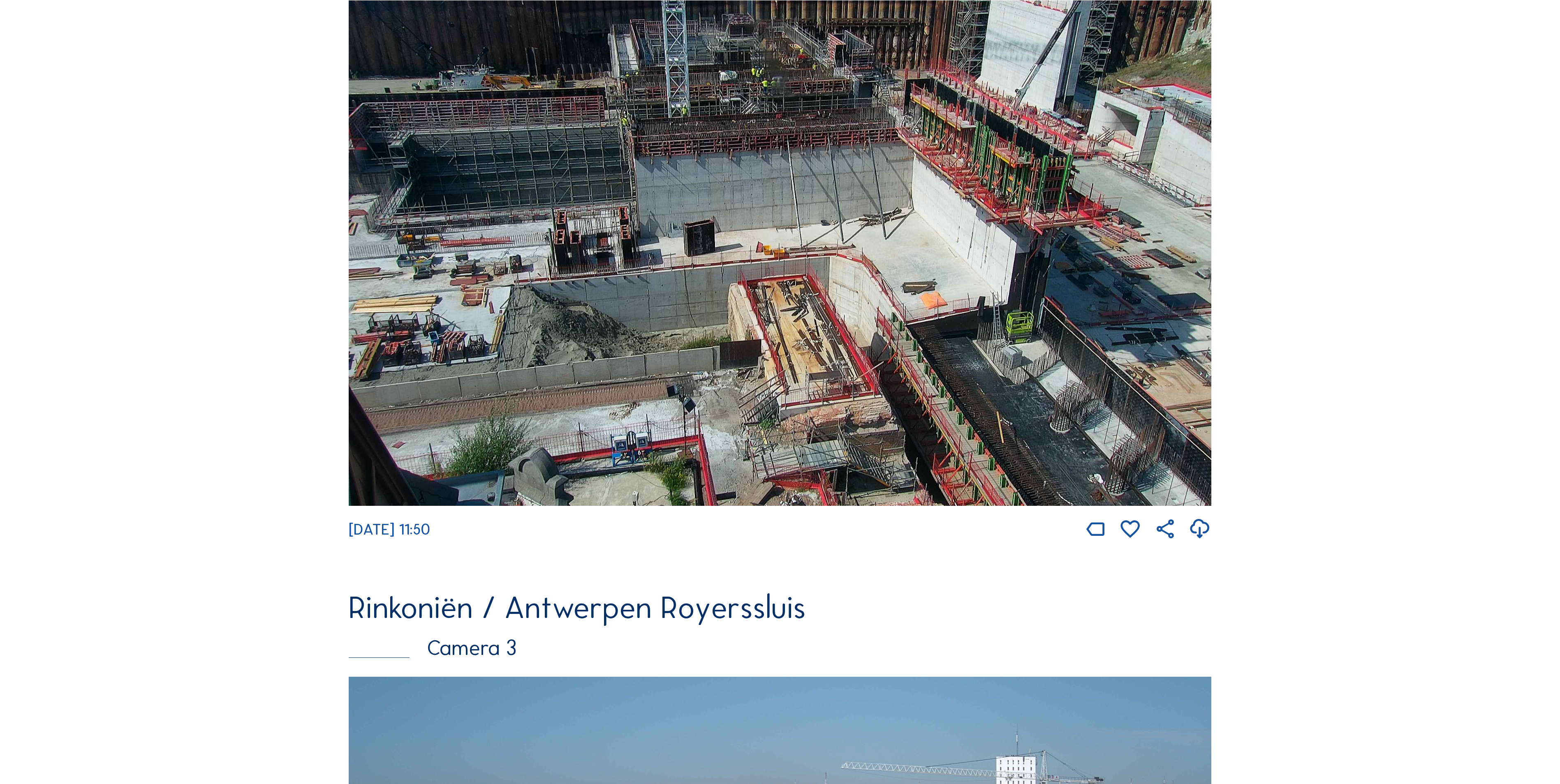
drag, startPoint x: 161, startPoint y: 13, endPoint x: 170, endPoint y: -7, distance: 21.9
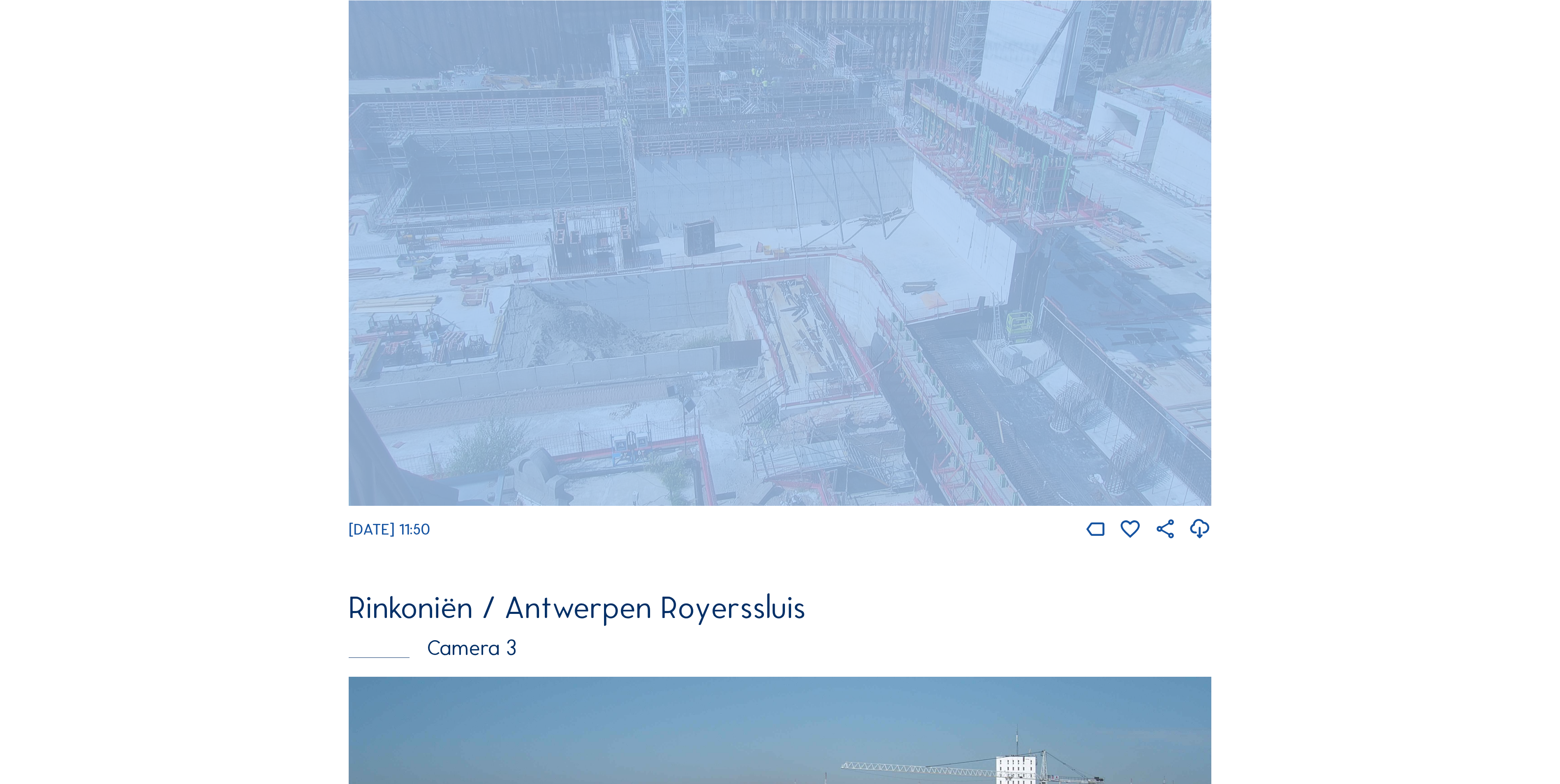
scroll to position [890, 0]
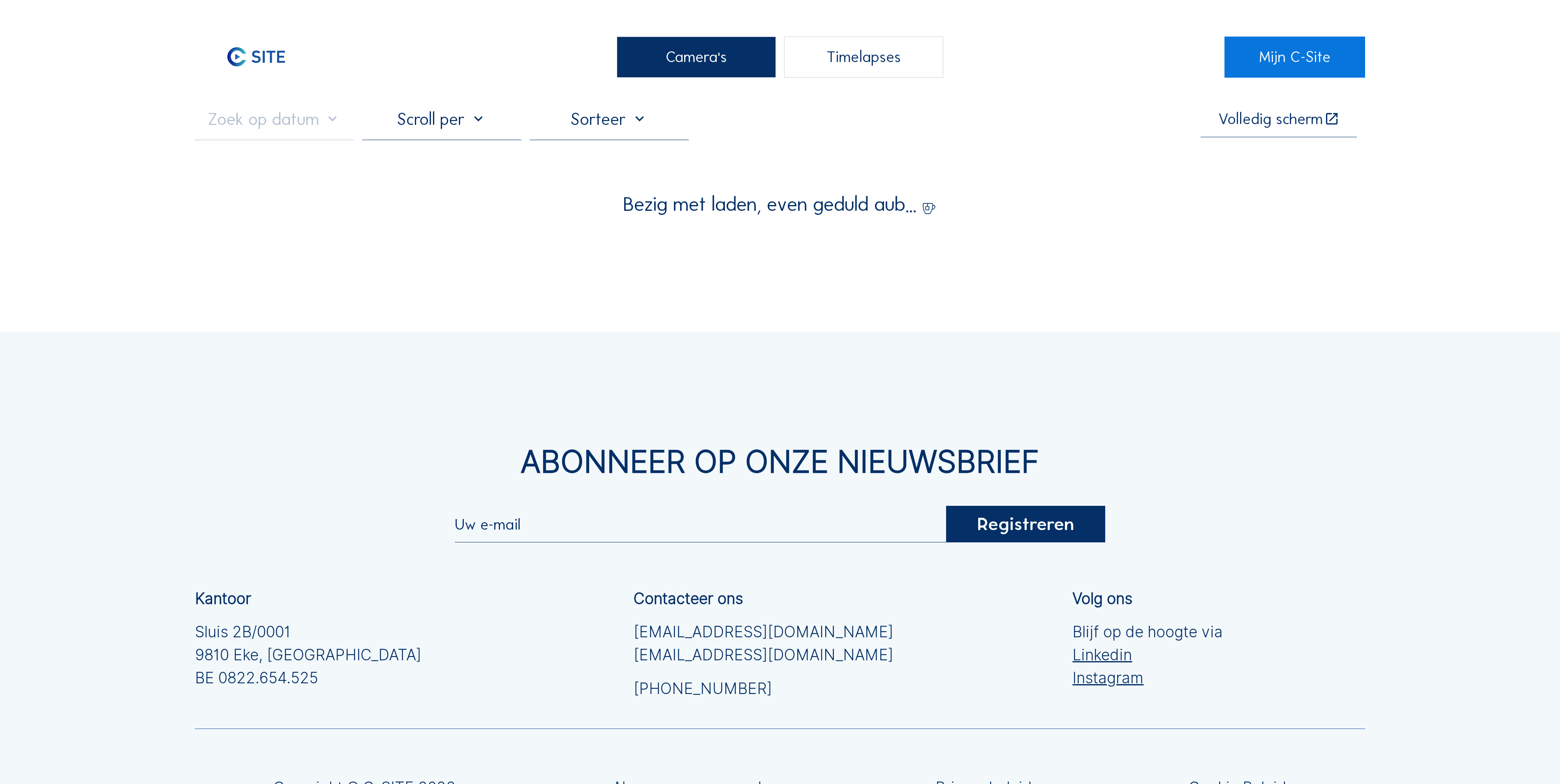
drag, startPoint x: 699, startPoint y: 56, endPoint x: 676, endPoint y: 57, distance: 23.0
click at [697, 56] on div "Camera's" at bounding box center [696, 57] width 159 height 41
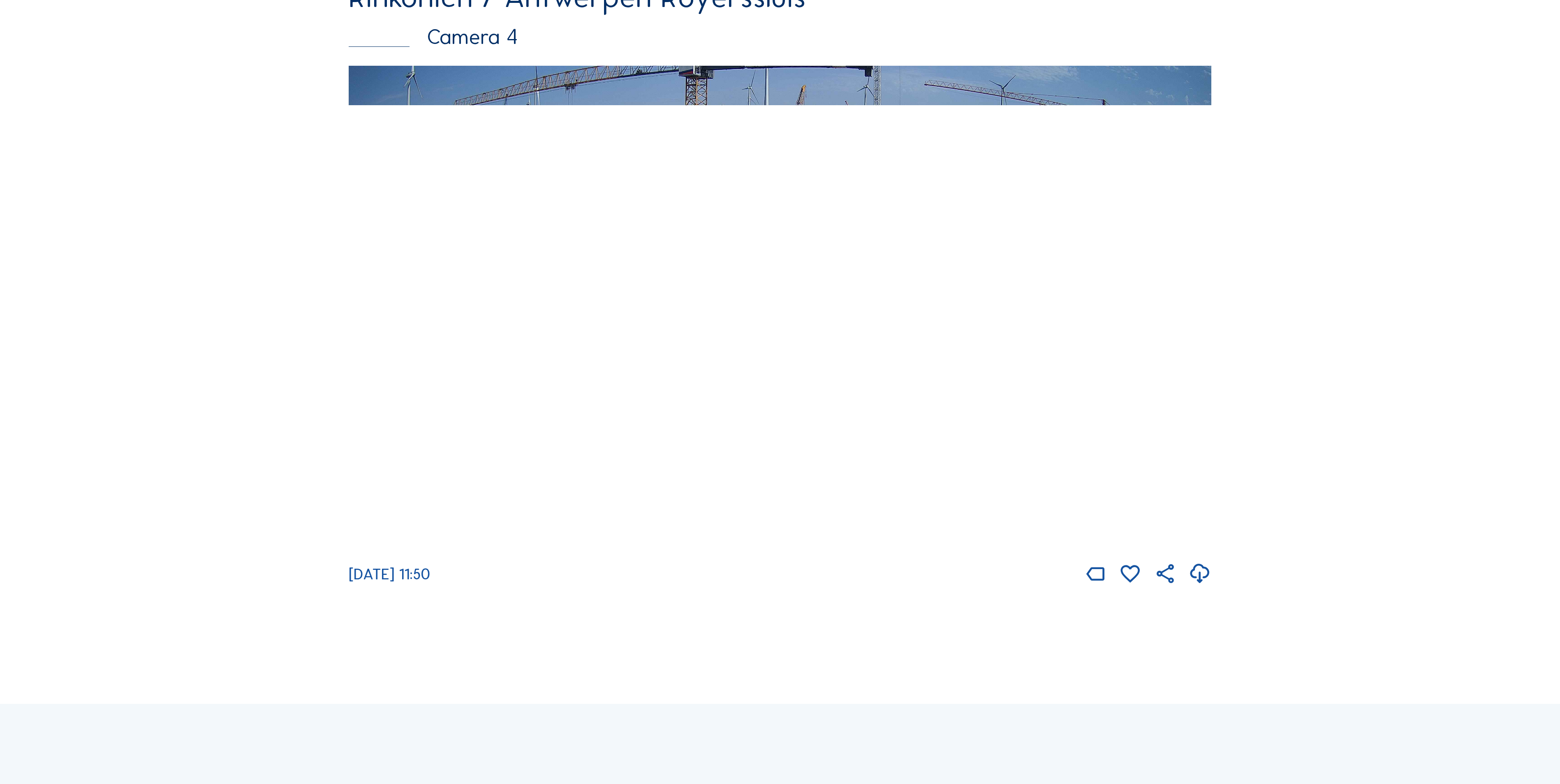
scroll to position [2137, 0]
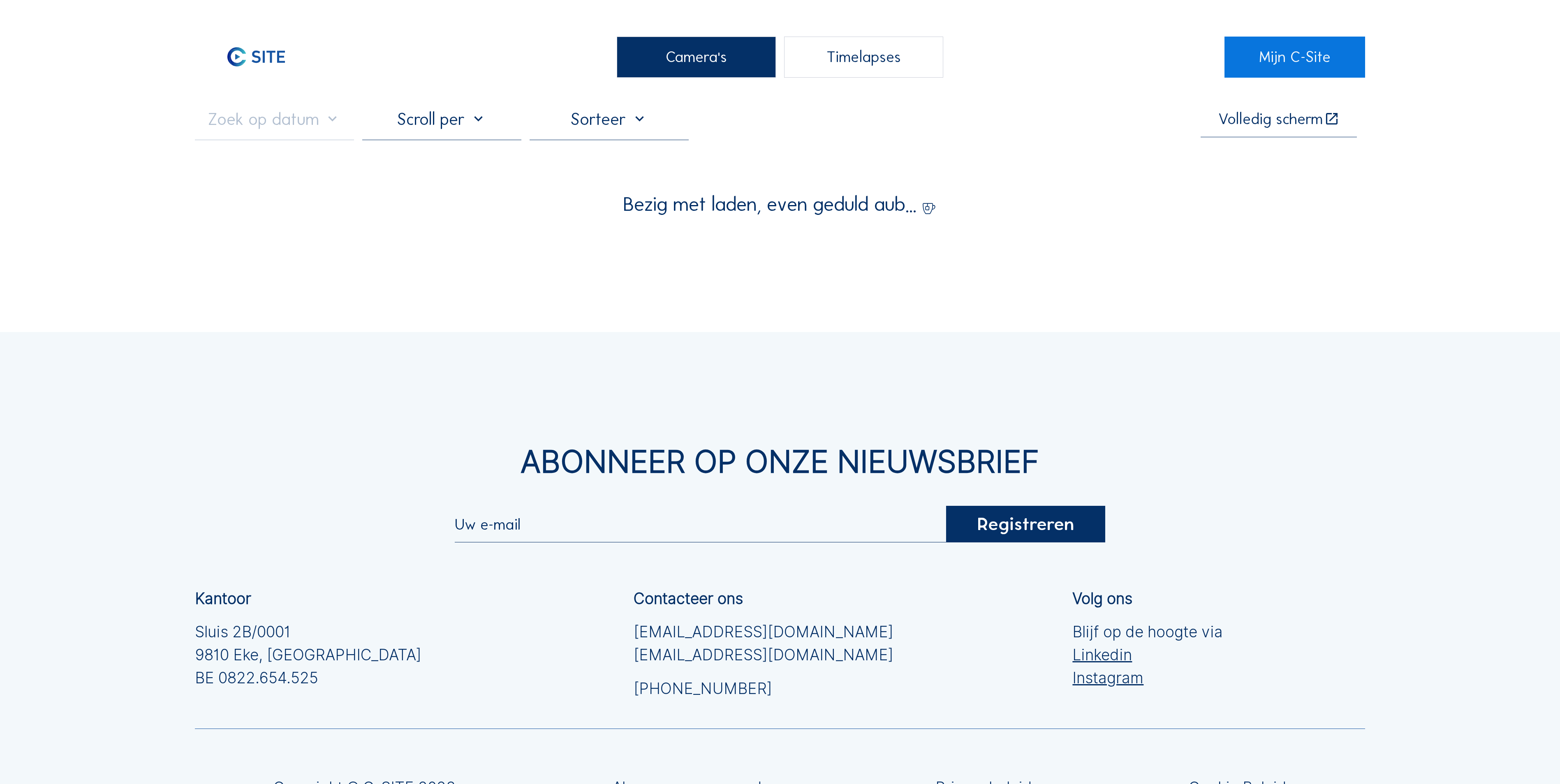
click at [665, 41] on div "Camera's" at bounding box center [696, 57] width 159 height 41
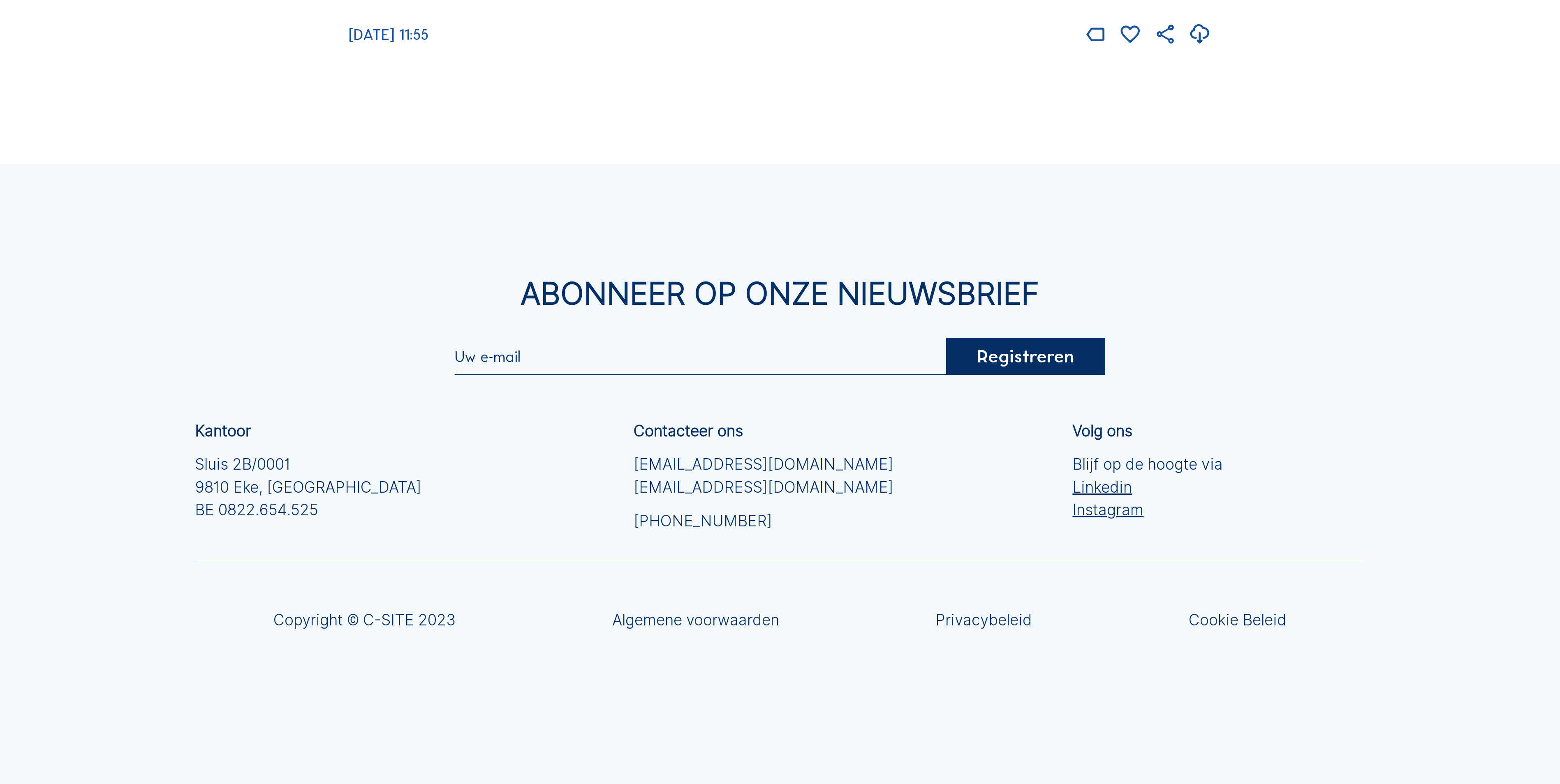
scroll to position [2734, 0]
